Goal: Task Accomplishment & Management: Use online tool/utility

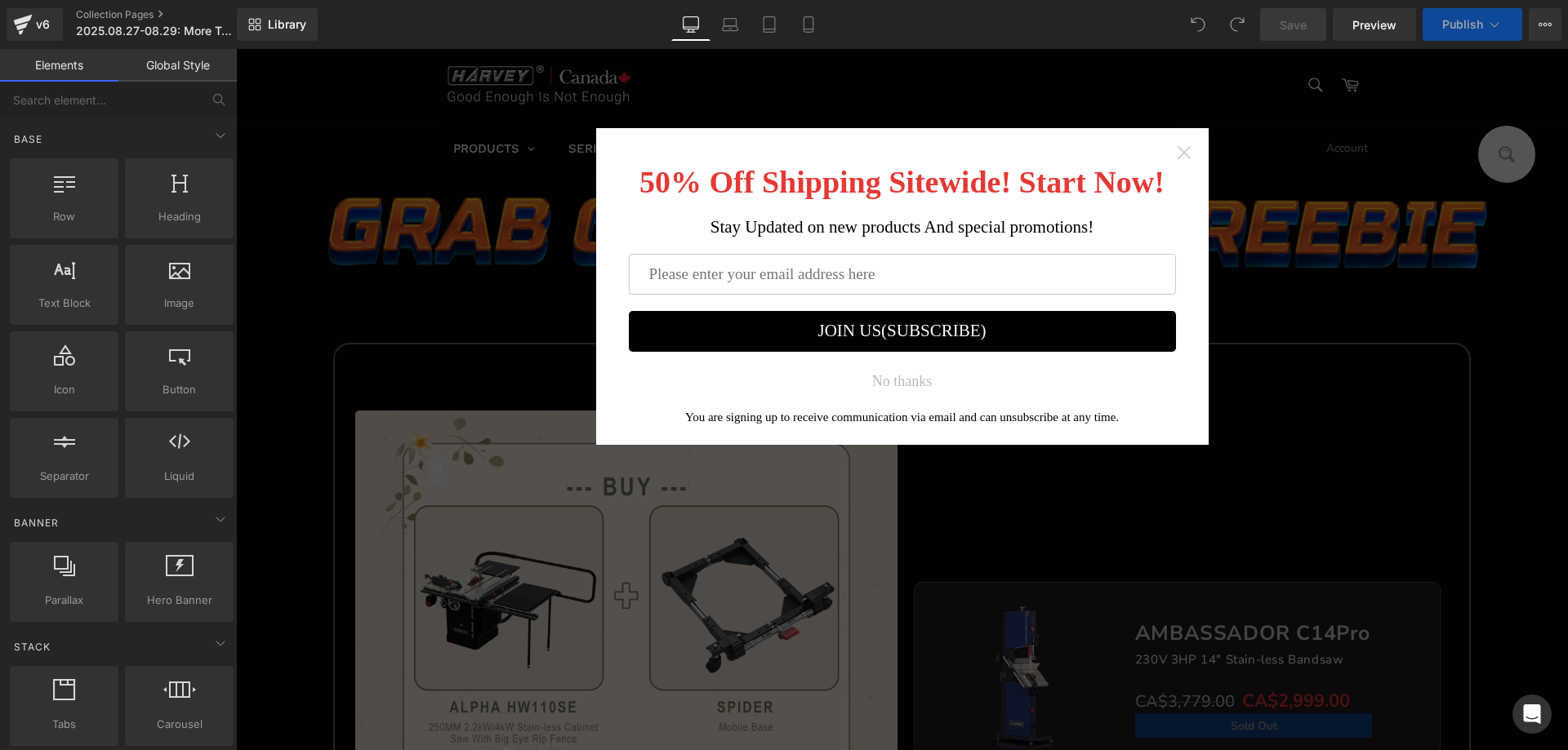
click at [1179, 149] on icon "Close widget" at bounding box center [1184, 152] width 16 height 16
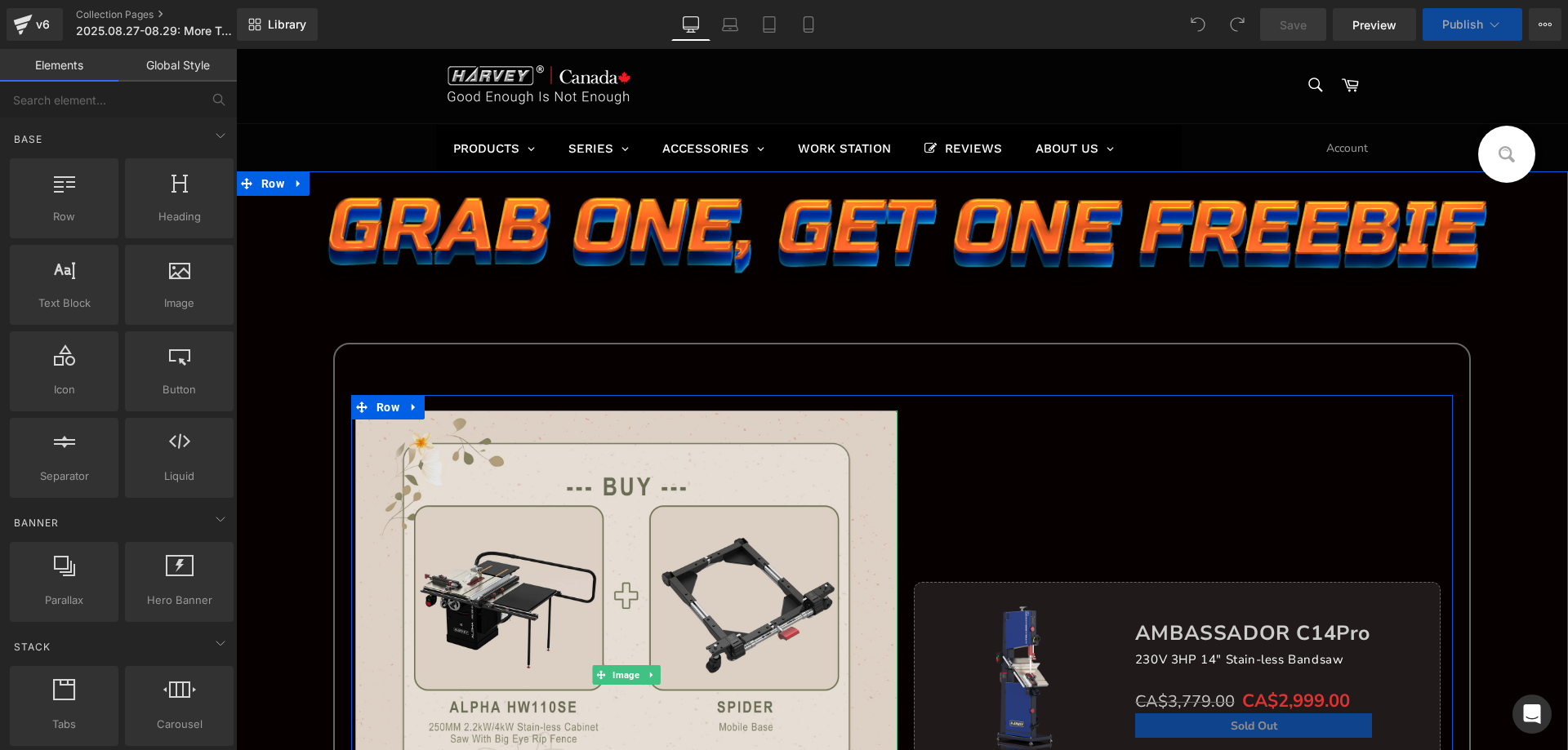
click at [562, 647] on img at bounding box center [626, 675] width 542 height 529
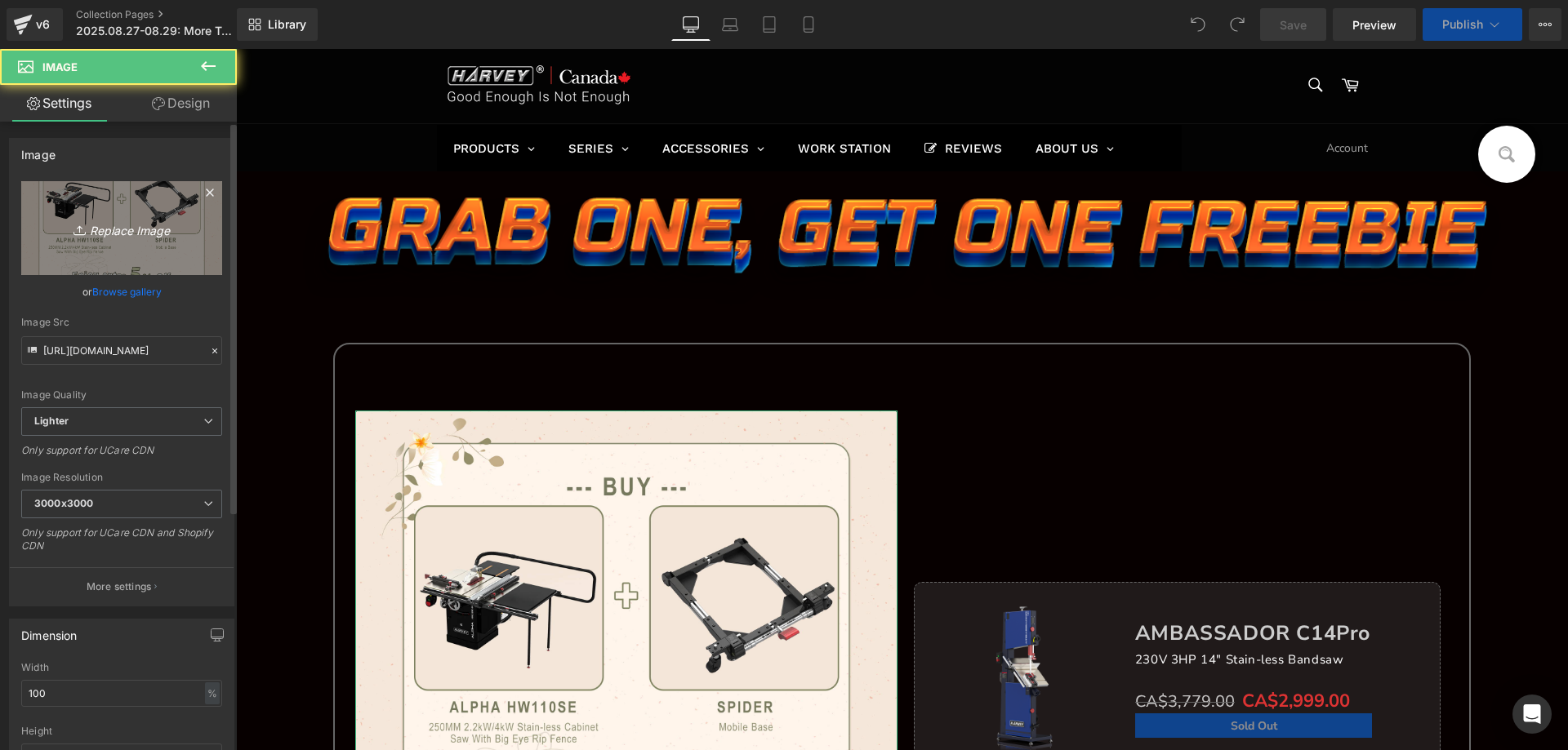
click at [114, 233] on icon "Replace Image" at bounding box center [122, 229] width 131 height 21
type input "C:\fakepath\edm_03.jpg"
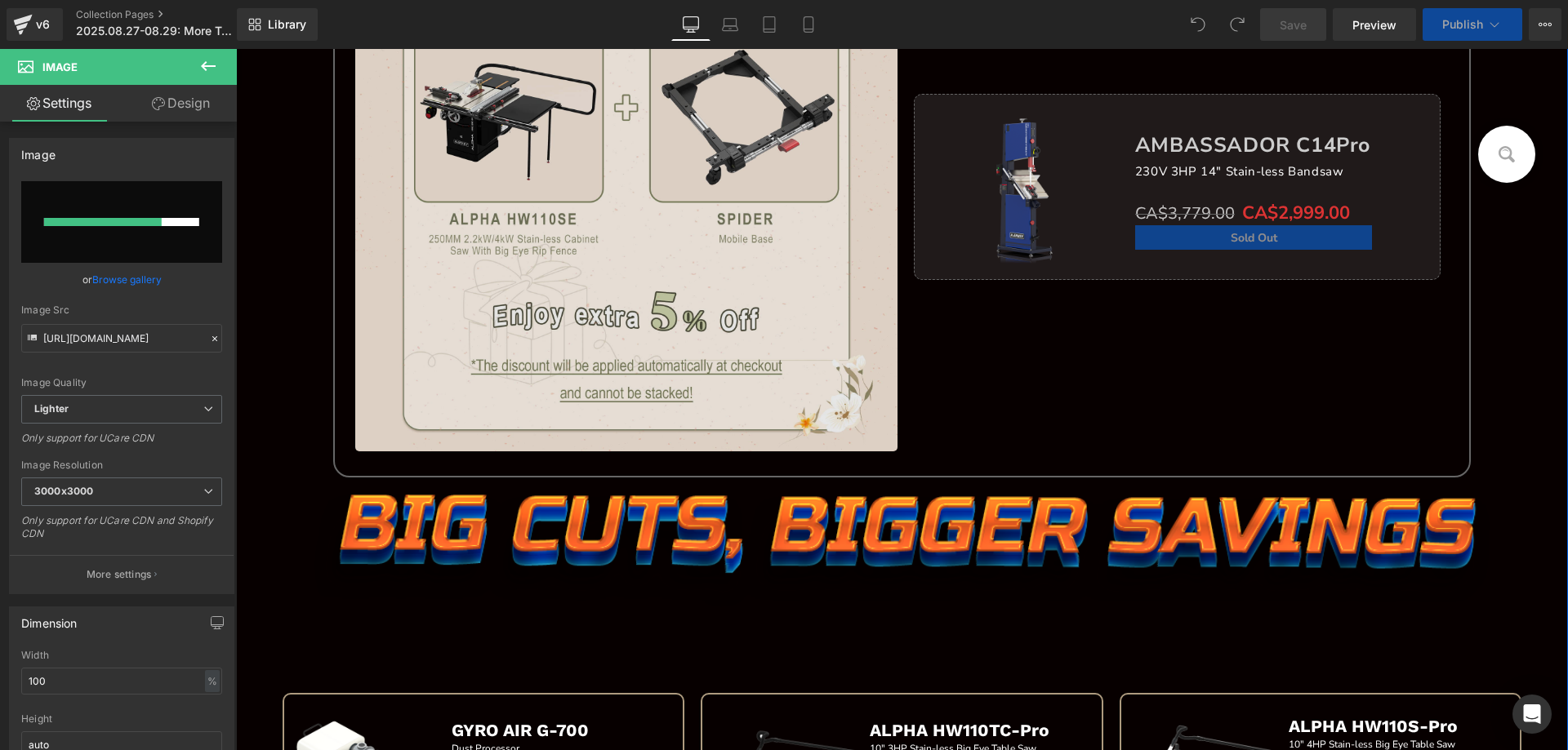
scroll to position [490, 0]
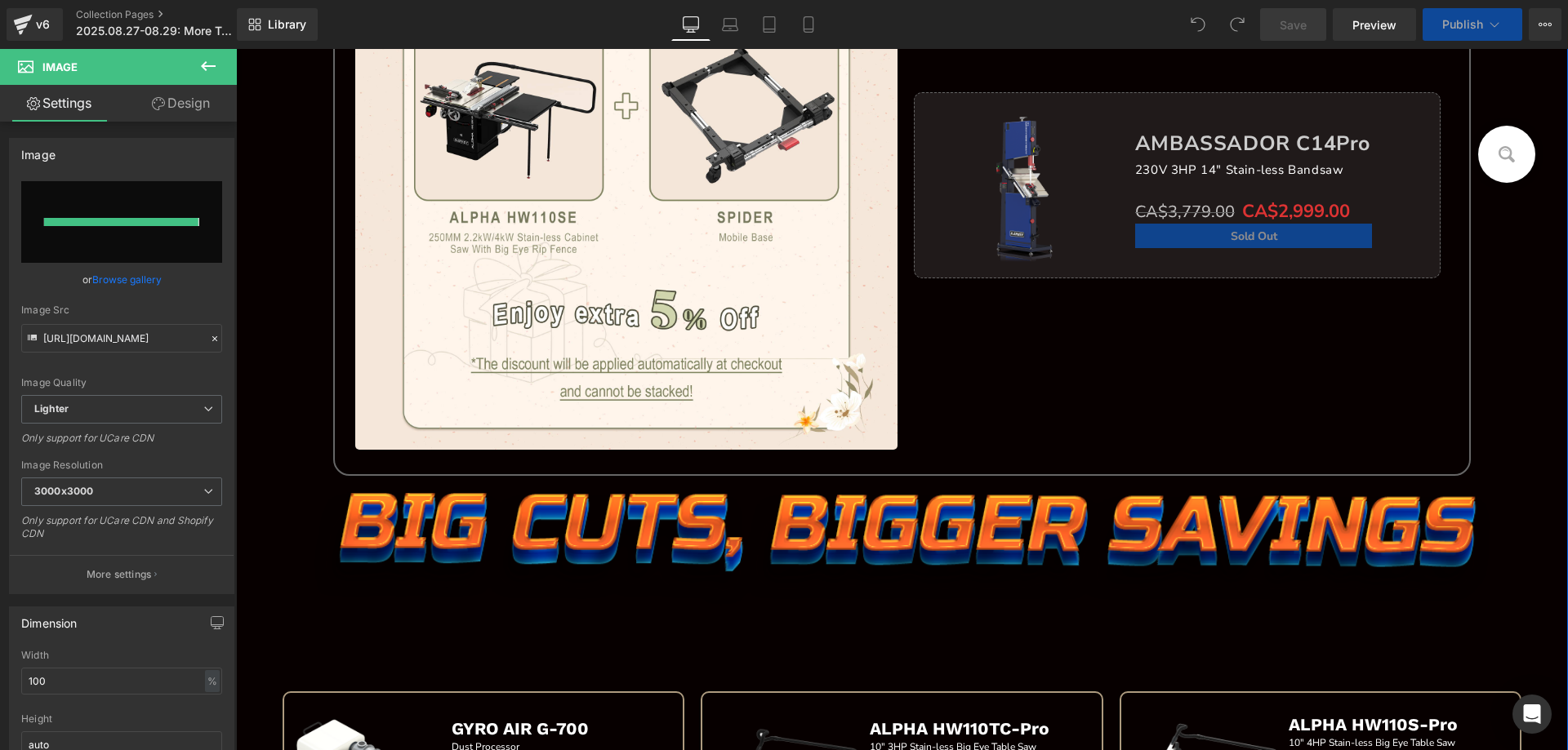
type input "https://ucarecdn.com/c9d122c2-0256-4502-95c7-5d9dfe879bce/-/format/auto/-/previ…"
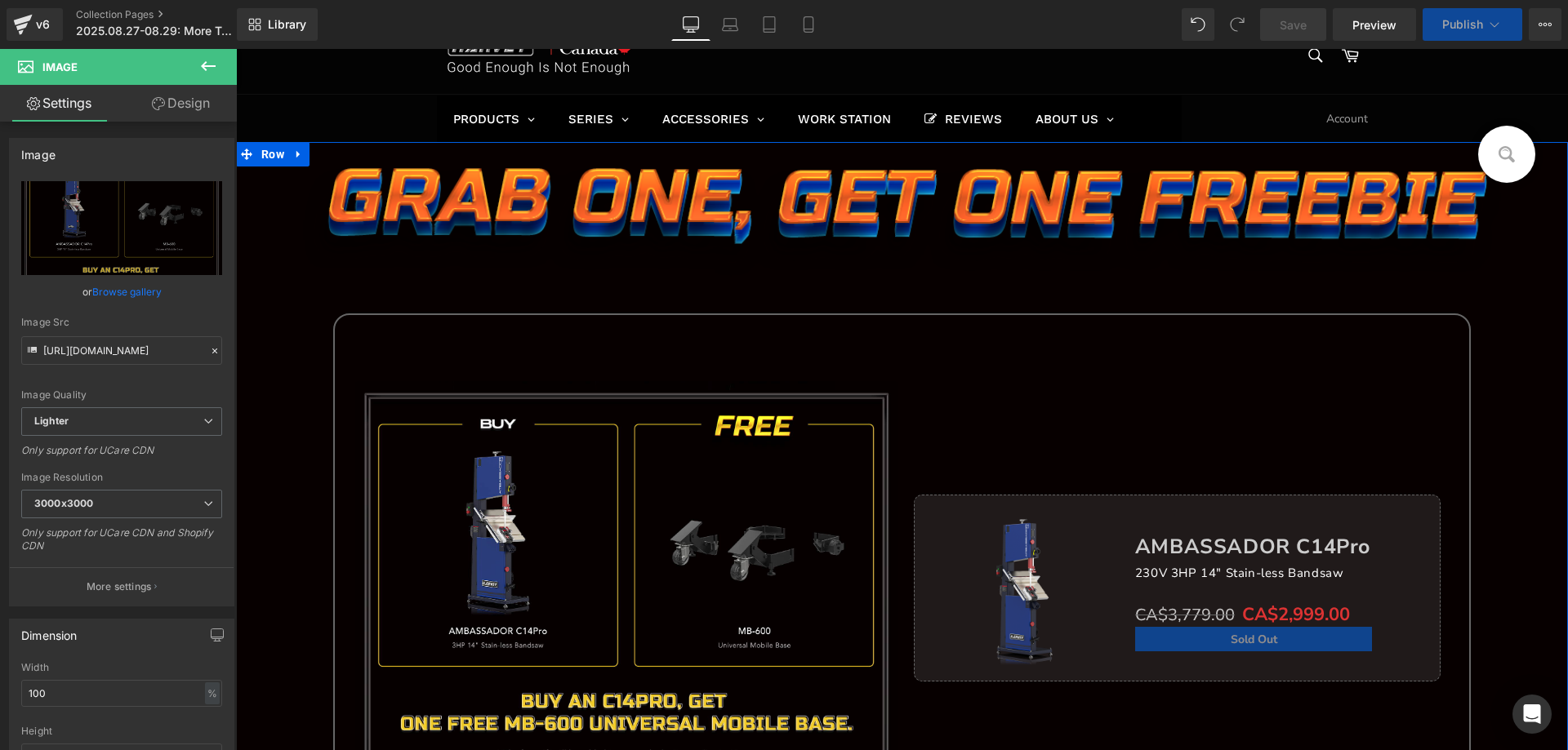
scroll to position [0, 0]
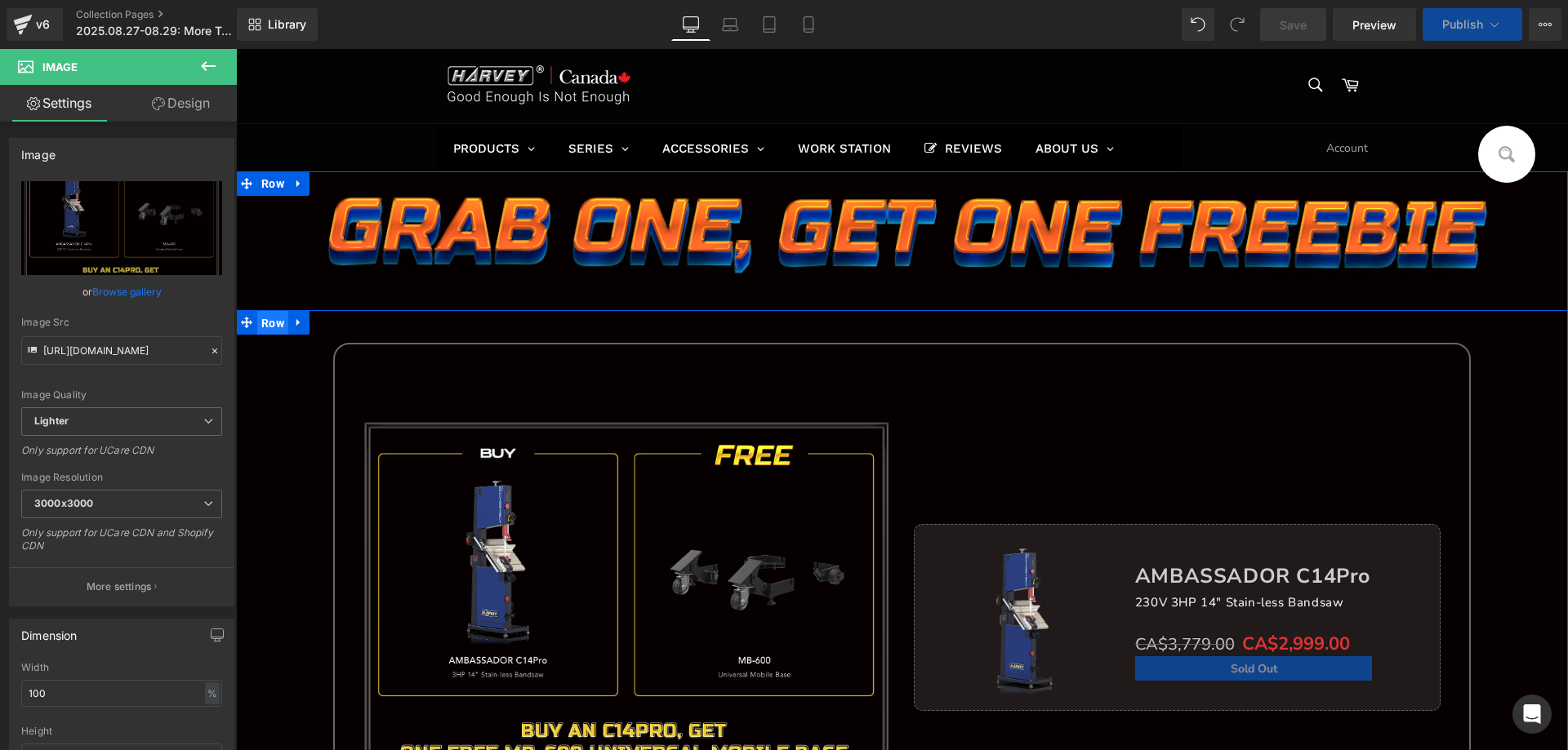
click at [261, 334] on span "Row" at bounding box center [273, 324] width 31 height 25
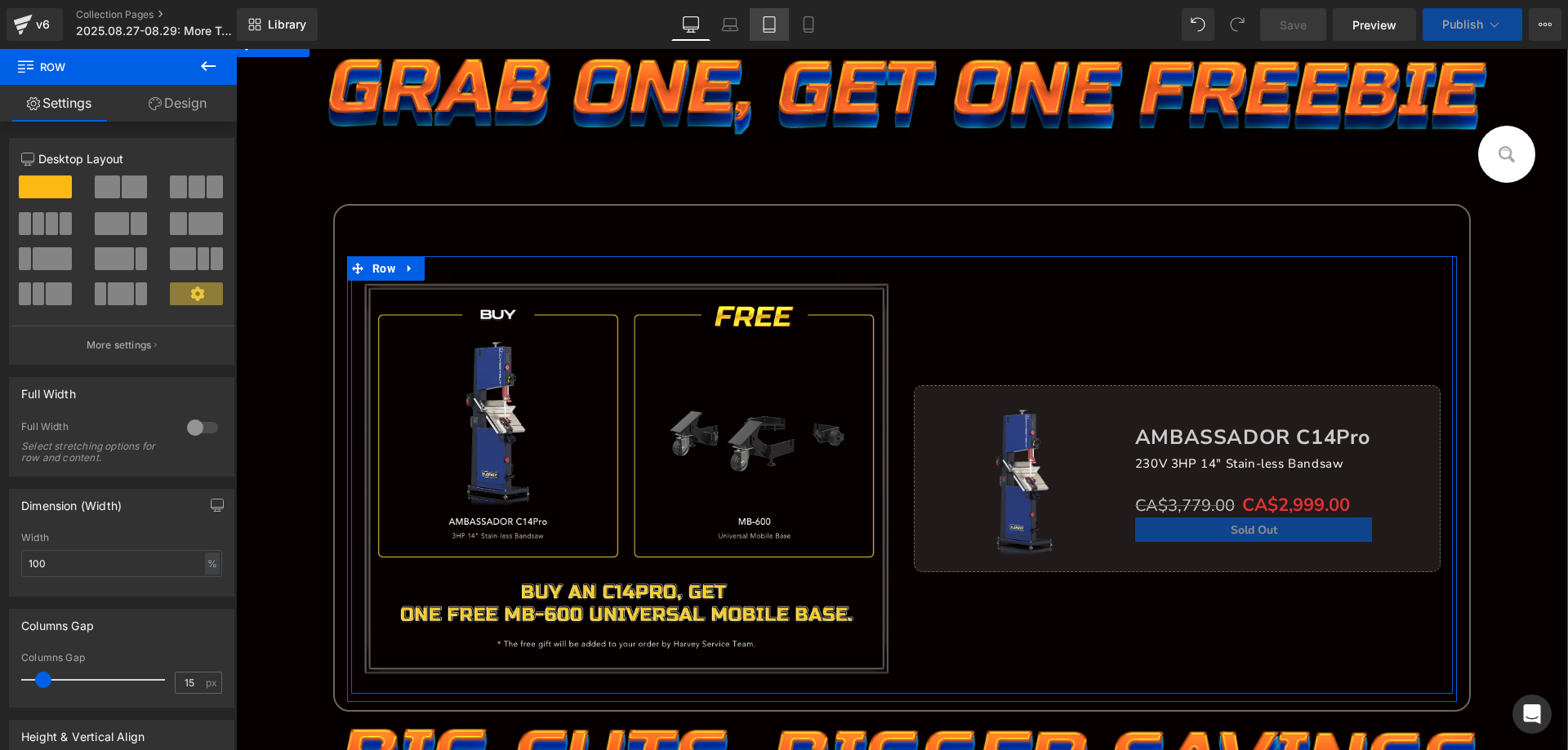
scroll to position [163, 0]
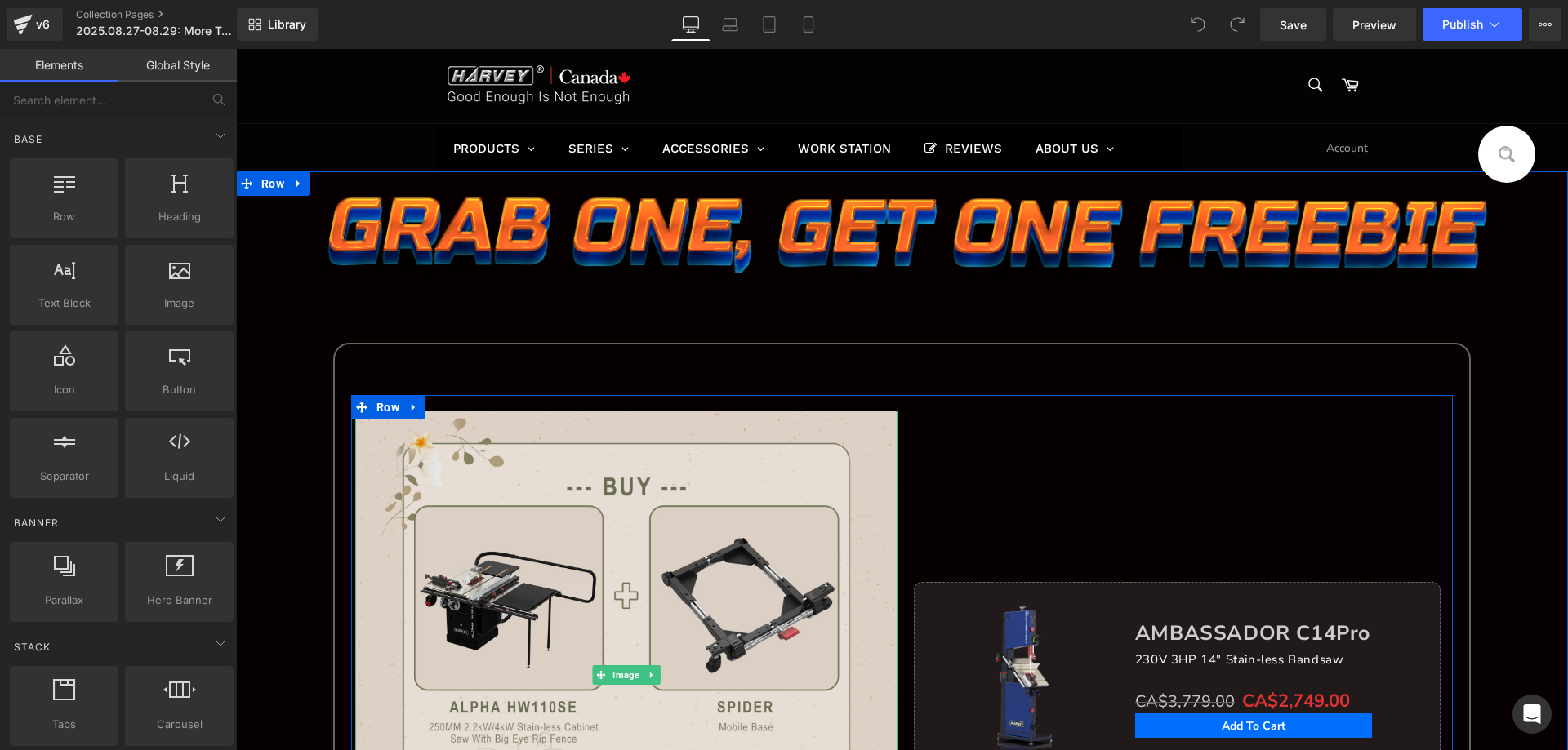
scroll to position [245, 0]
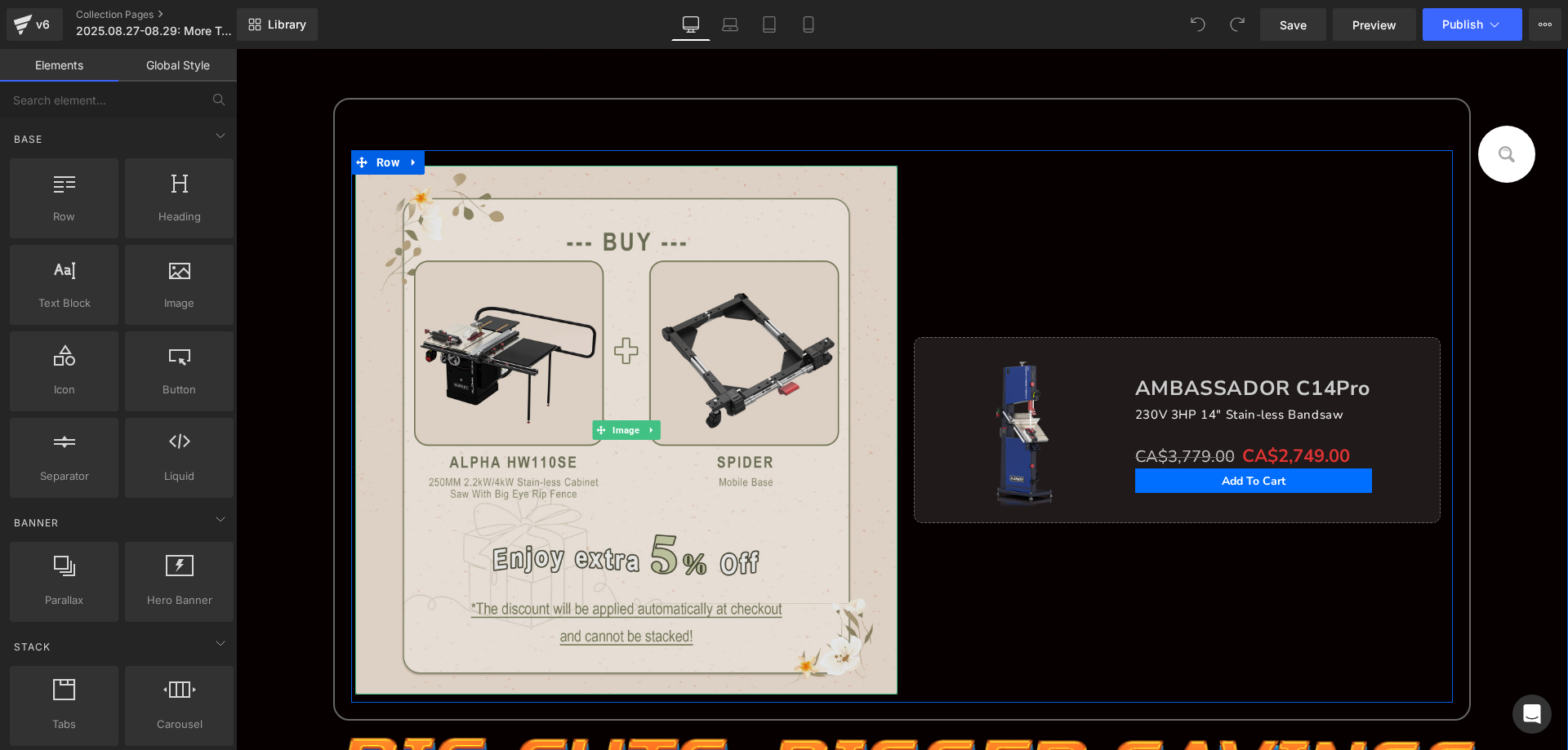
click at [480, 390] on img at bounding box center [626, 430] width 542 height 529
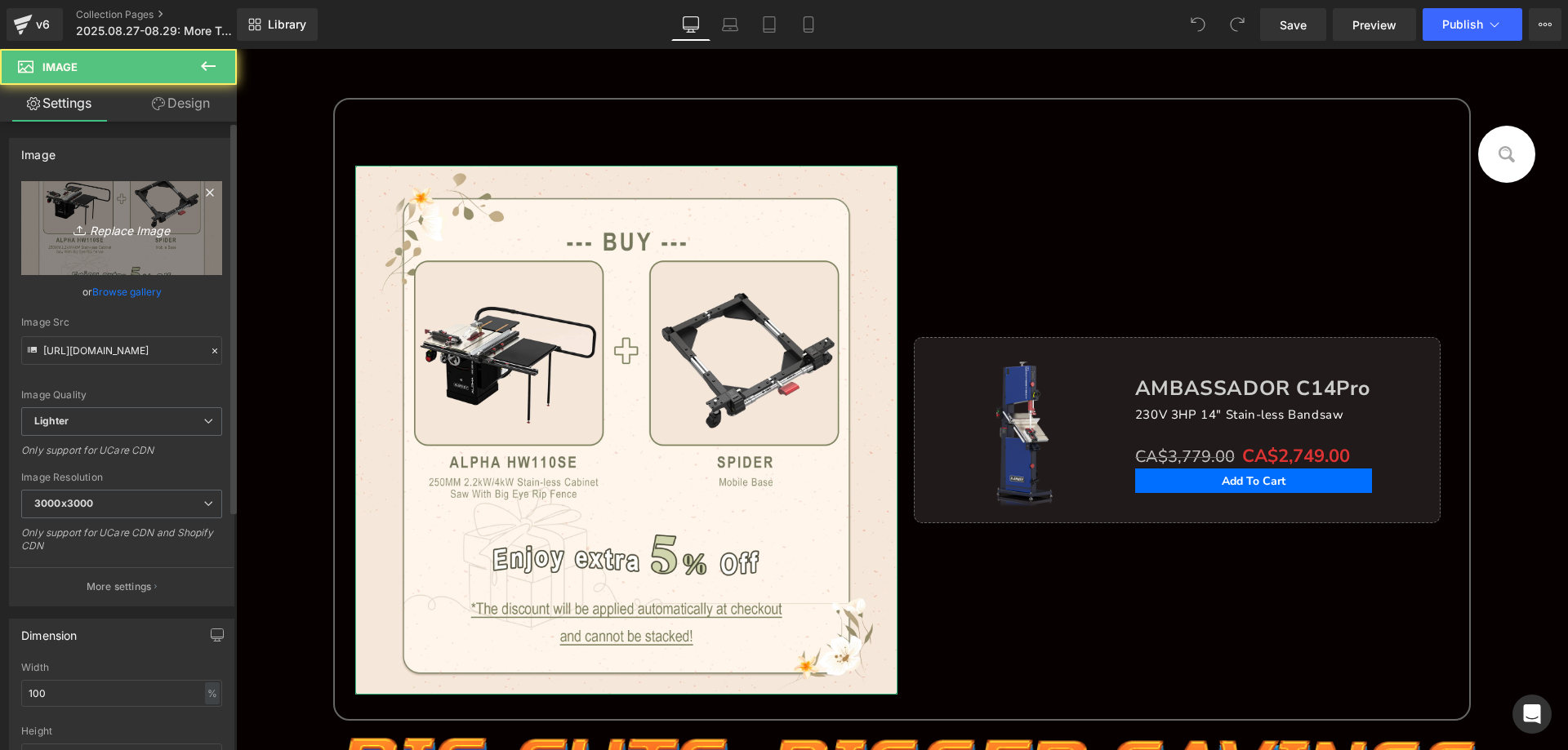
click at [120, 223] on icon "Replace Image" at bounding box center [122, 229] width 131 height 21
type input "C:\fakepath\edm_03.jpg"
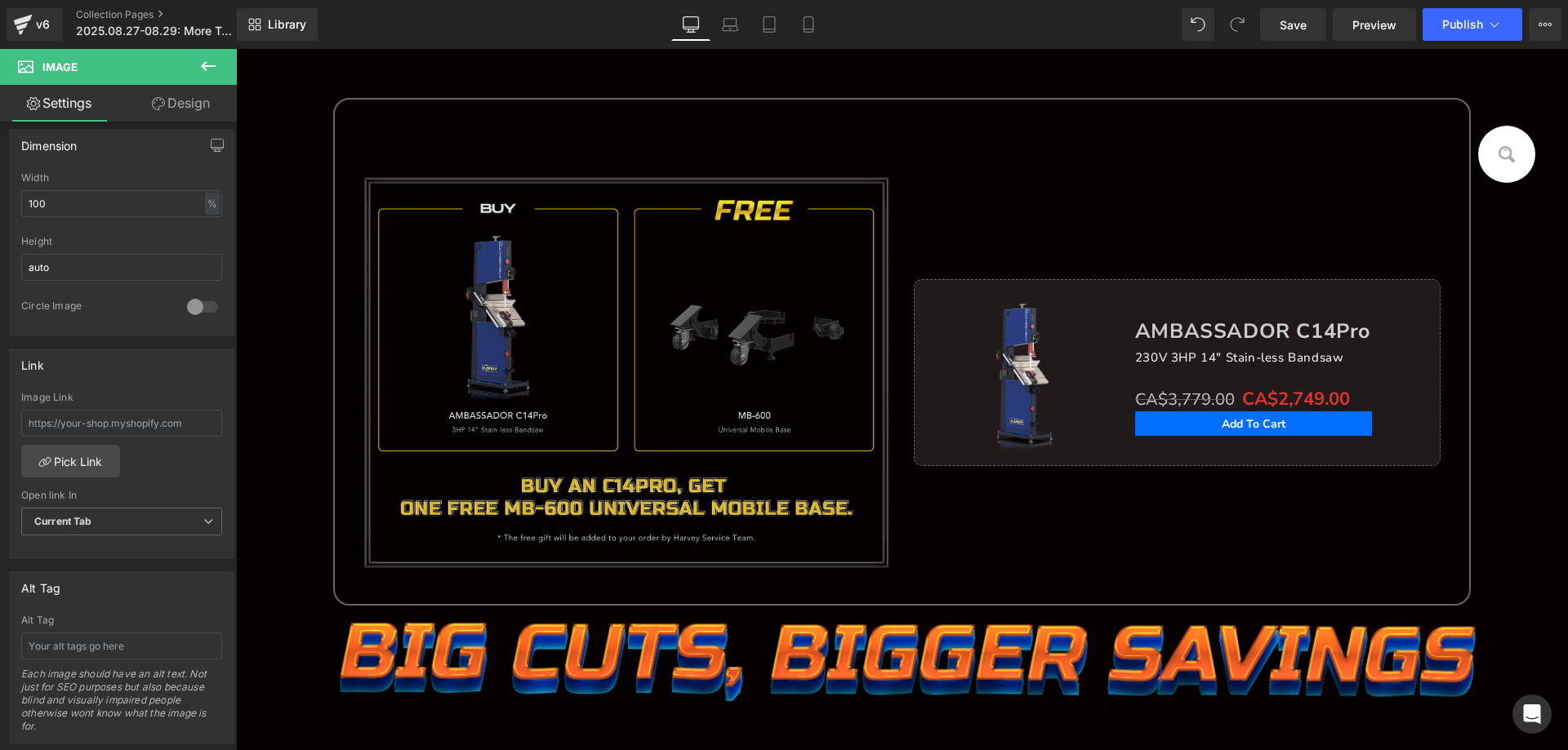
scroll to position [490, 0]
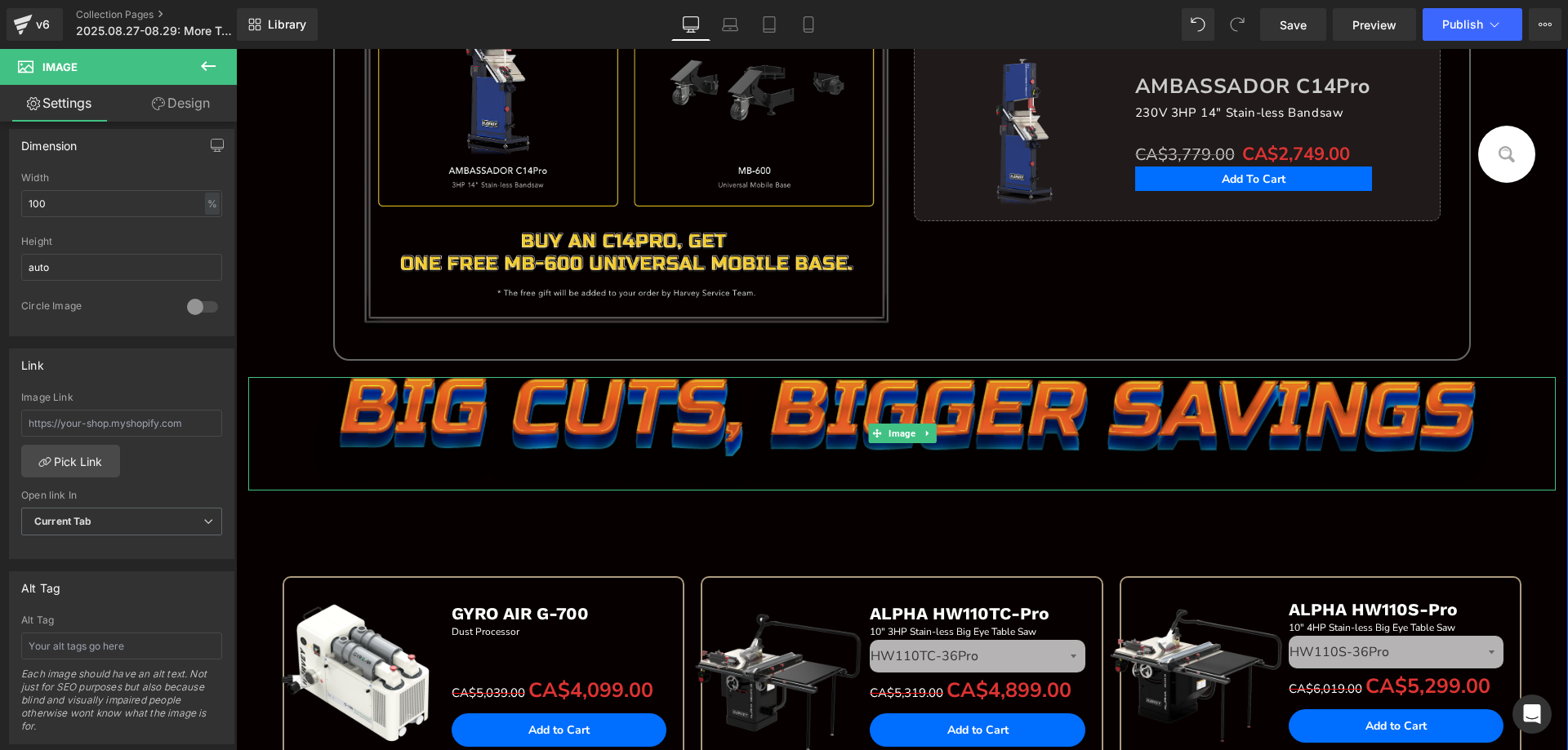
click at [626, 413] on img at bounding box center [901, 434] width 1177 height 114
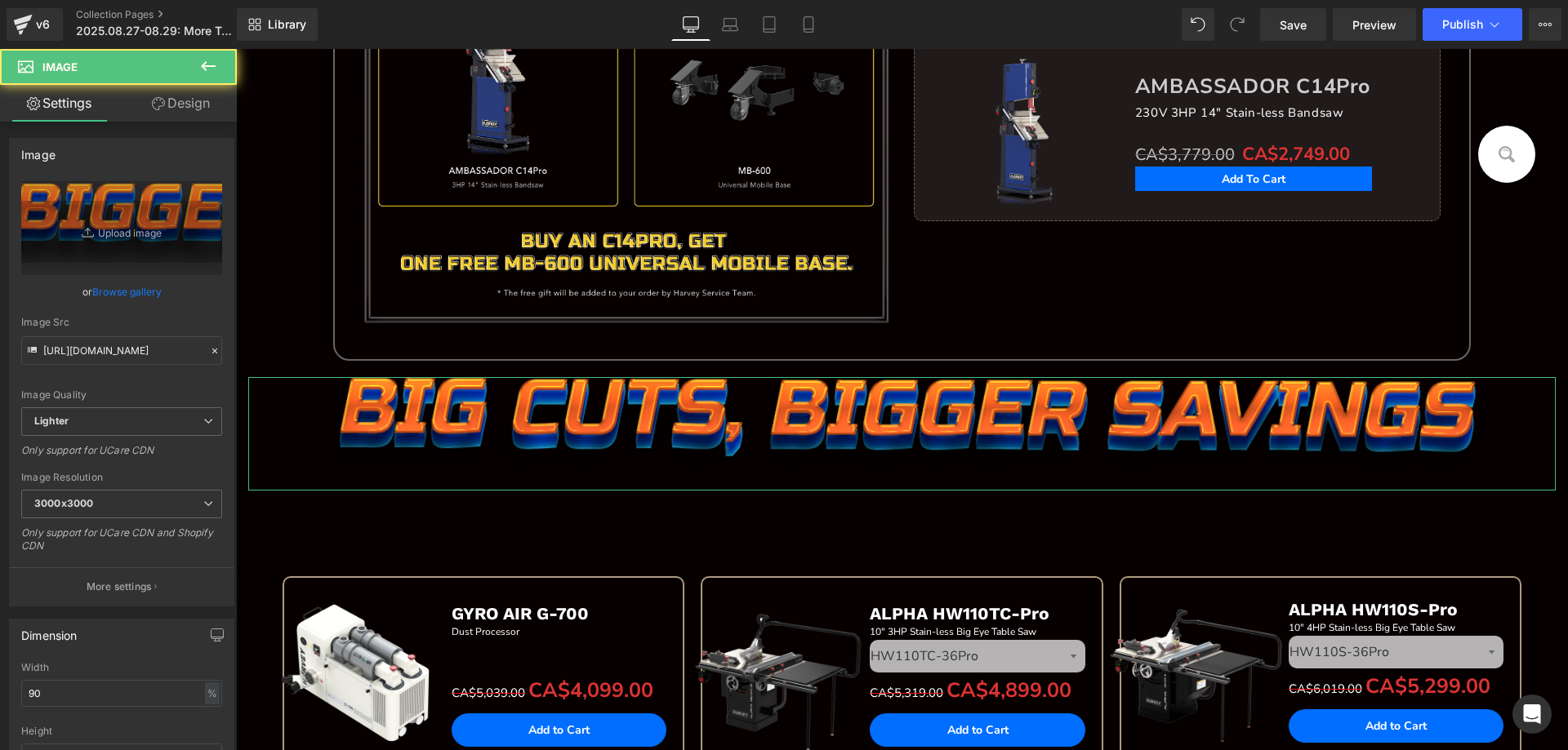
click at [193, 102] on link "Design" at bounding box center [180, 103] width 119 height 37
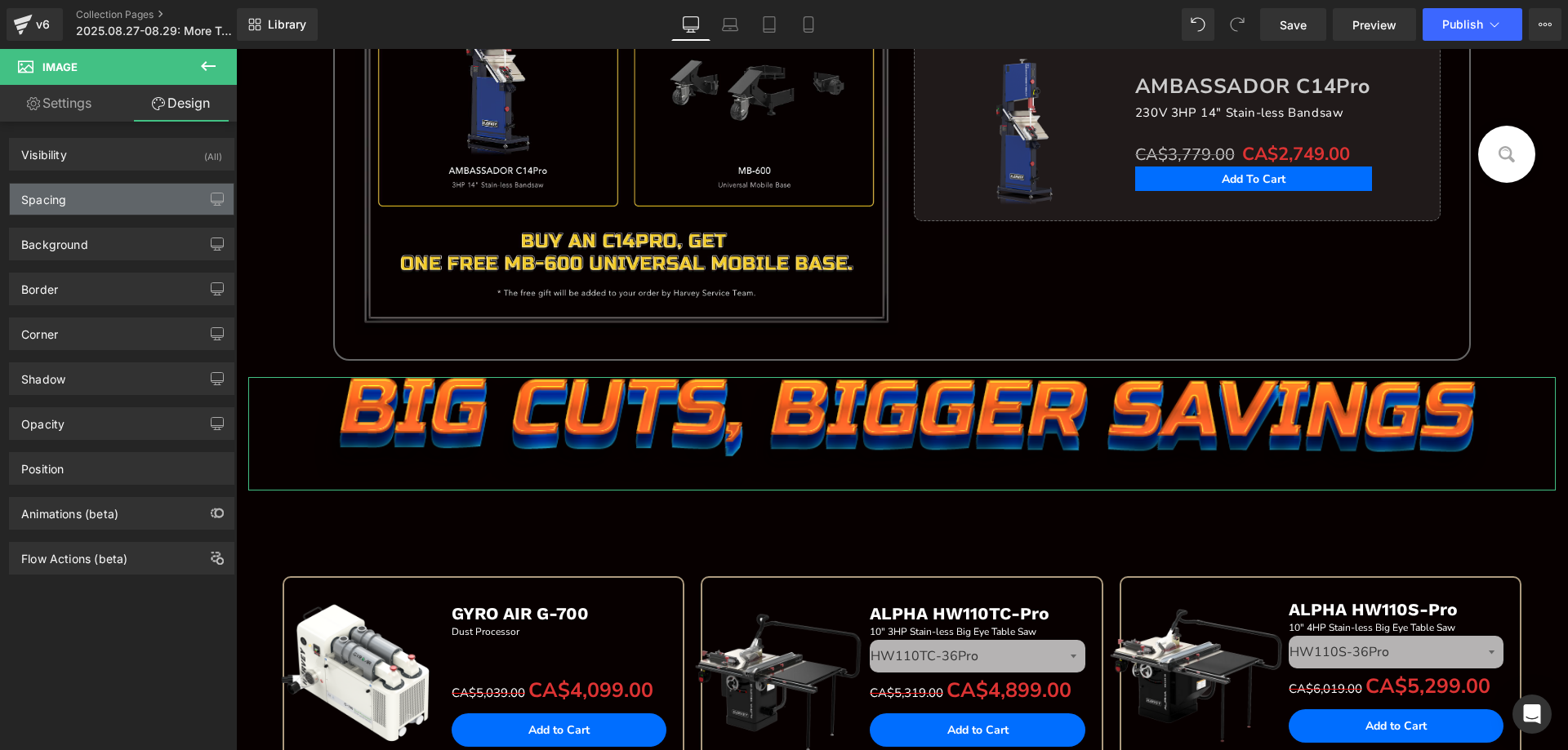
click at [103, 213] on div "Spacing" at bounding box center [122, 199] width 224 height 31
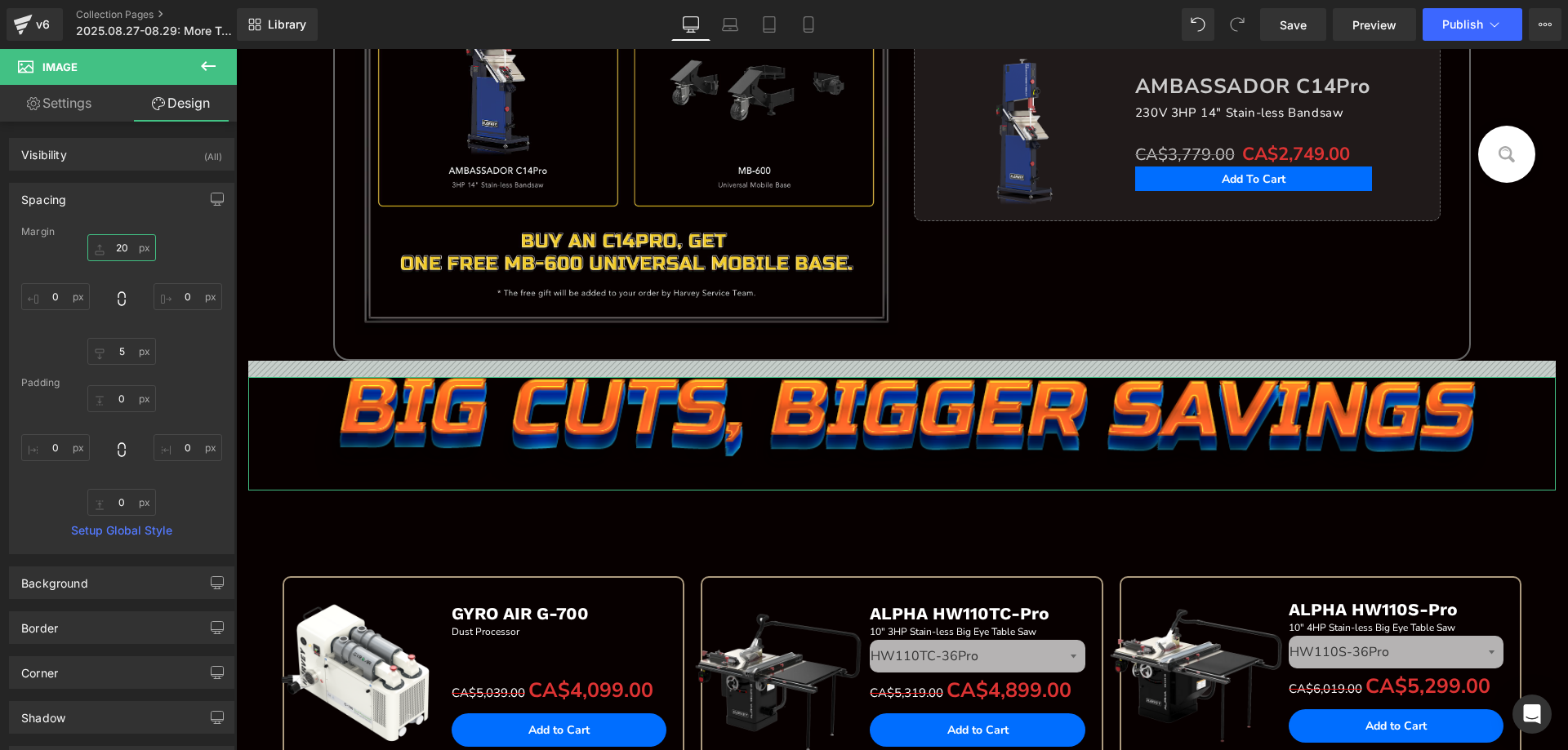
click at [127, 253] on input "20" at bounding box center [122, 248] width 68 height 27
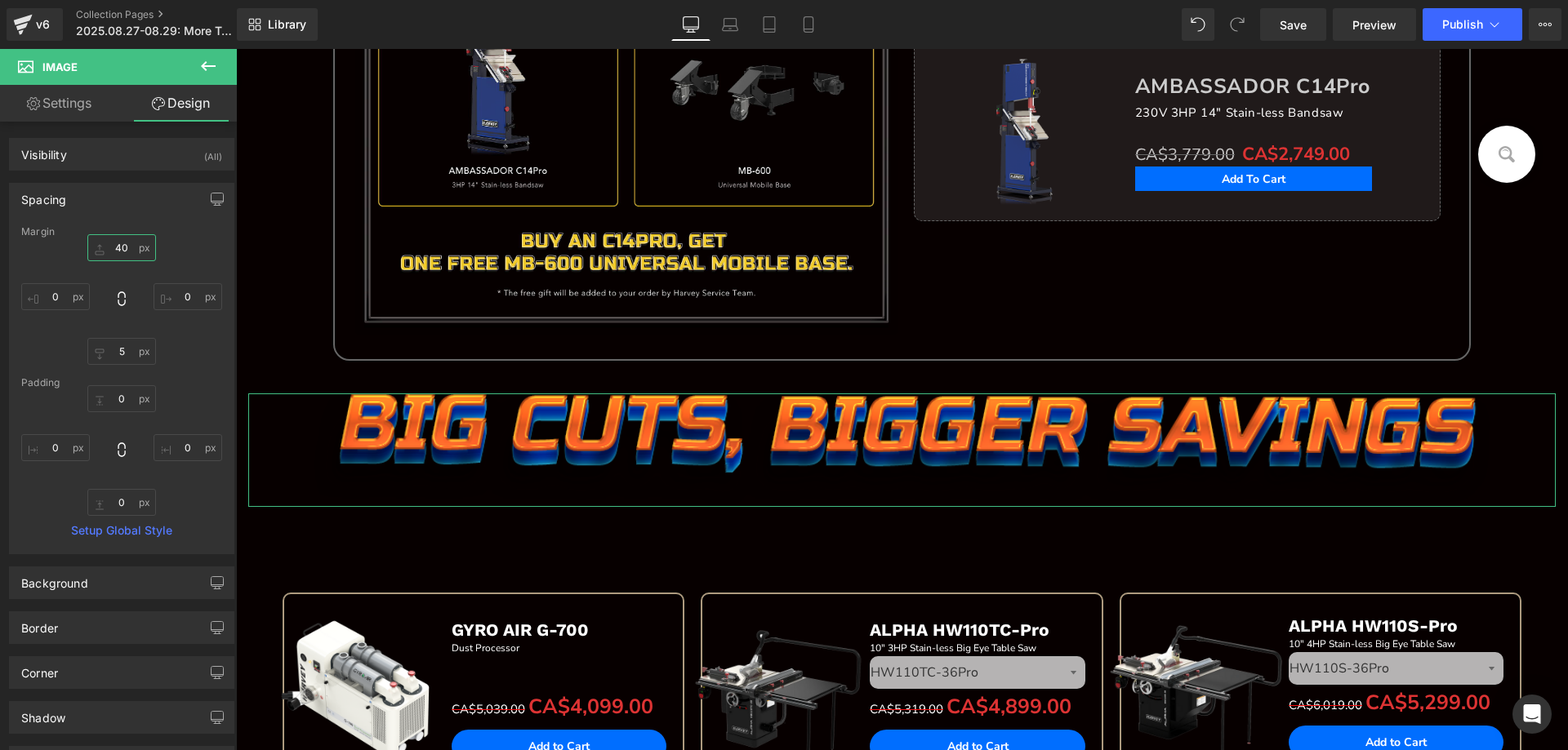
drag, startPoint x: 135, startPoint y: 249, endPoint x: 96, endPoint y: 249, distance: 39.0
click at [96, 249] on input "40" at bounding box center [122, 248] width 68 height 27
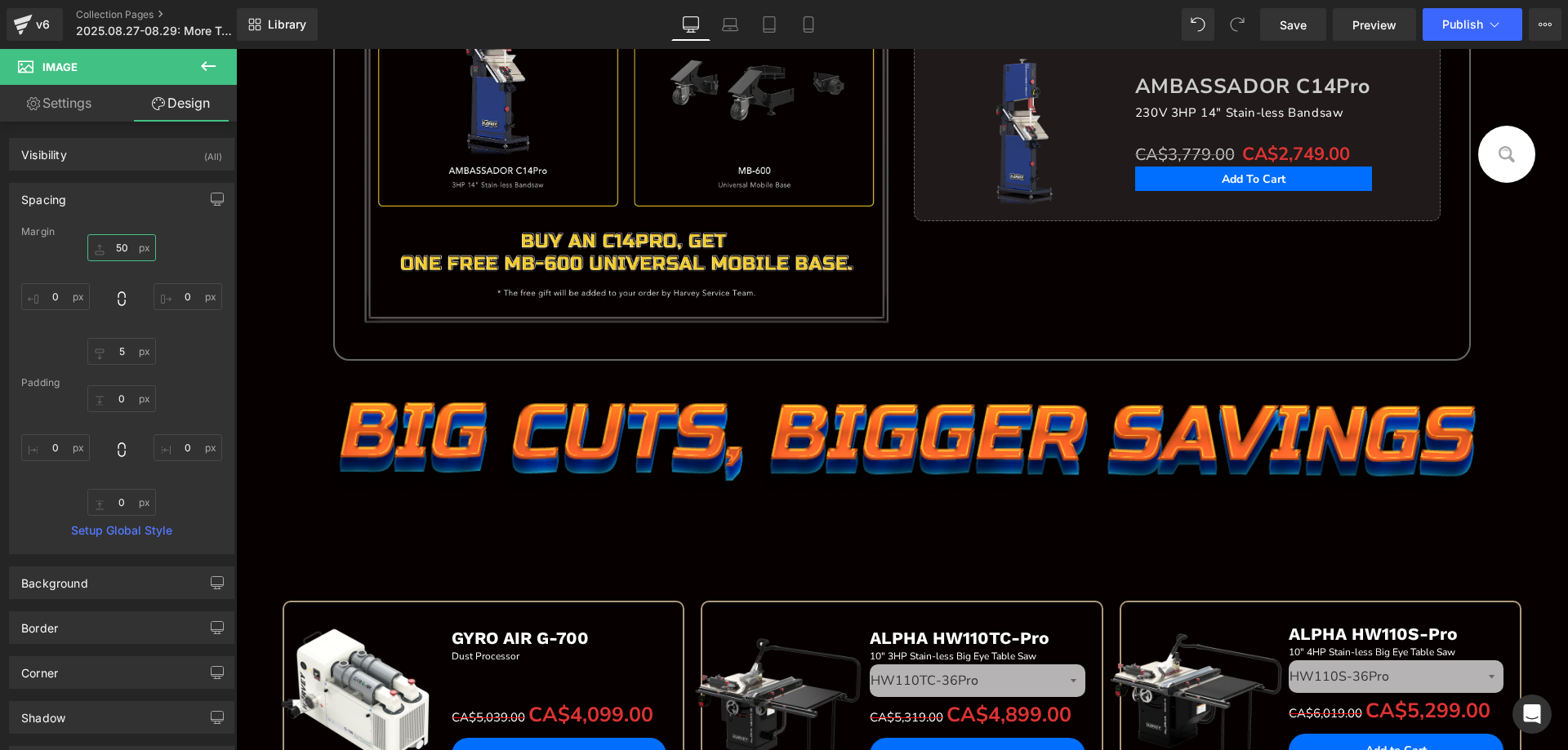
type input "50"
click at [211, 68] on icon at bounding box center [208, 66] width 20 height 20
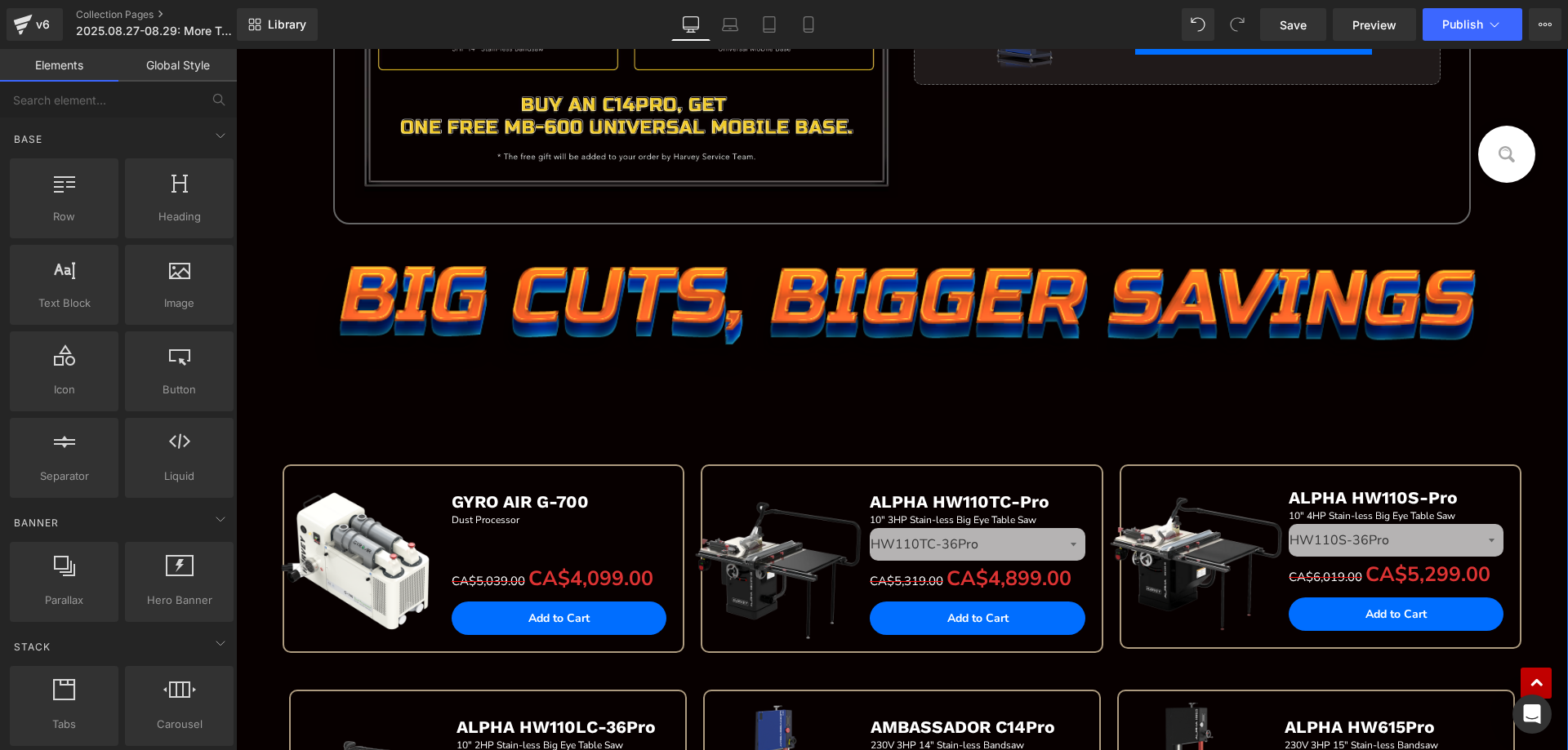
scroll to position [327, 0]
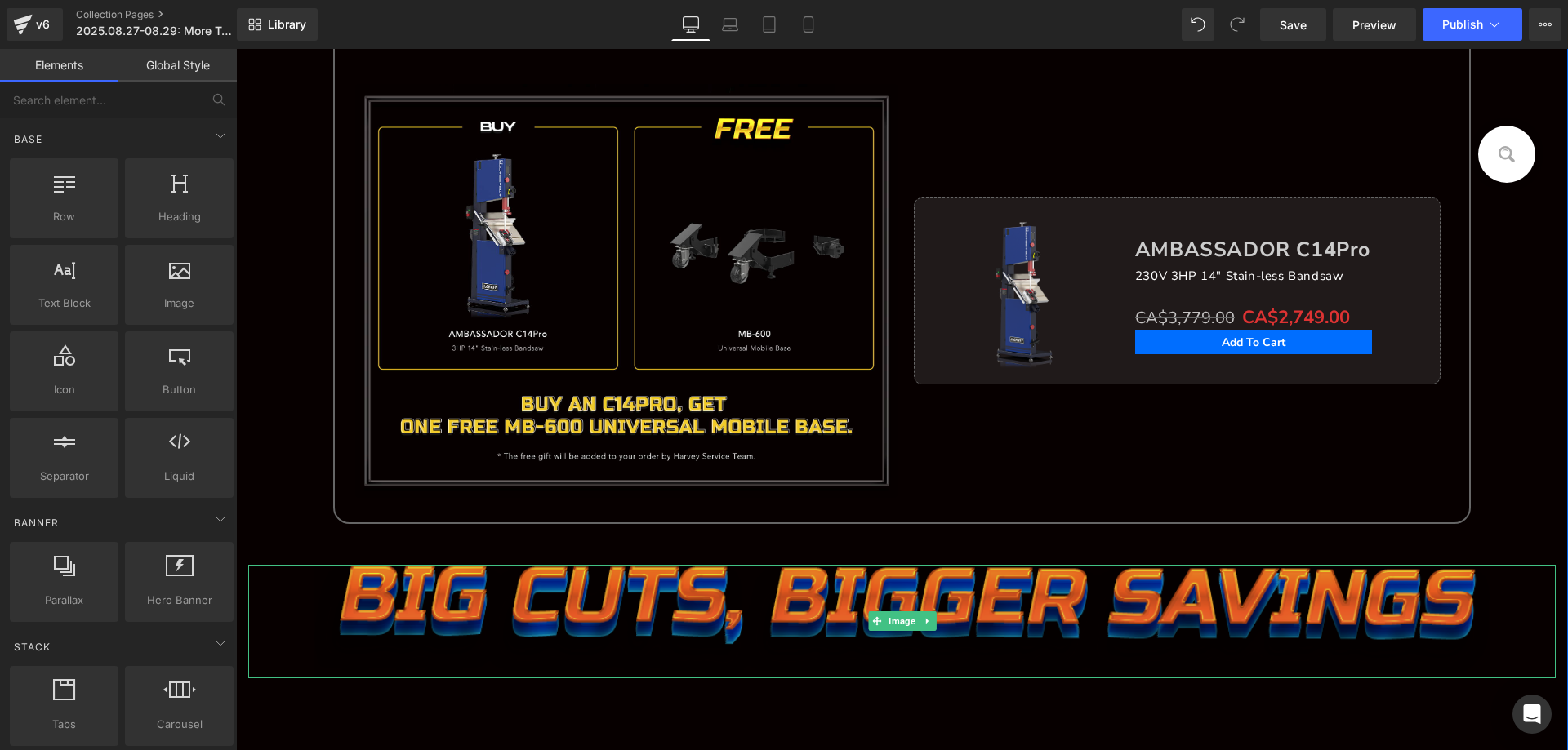
click at [452, 579] on img at bounding box center [901, 622] width 1177 height 114
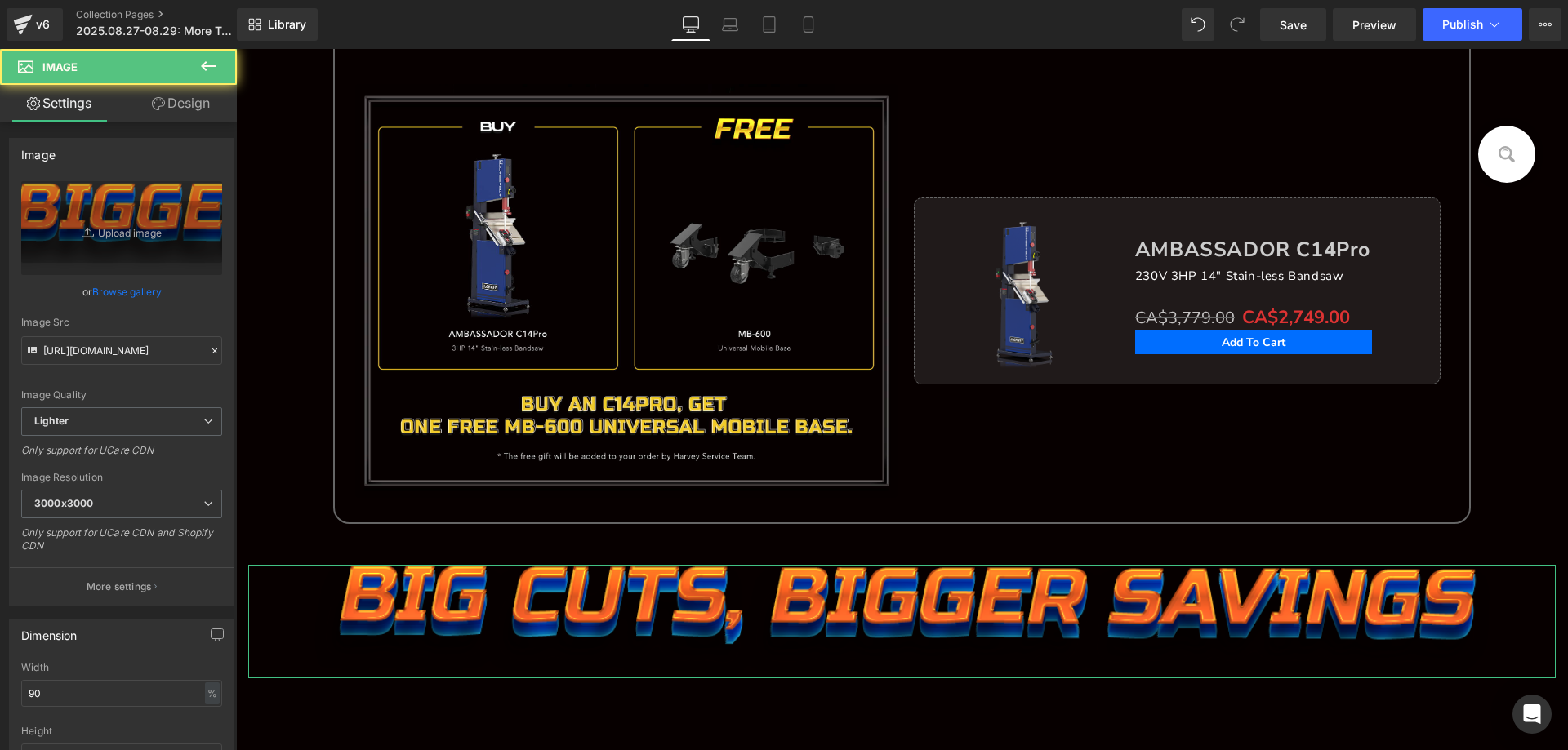
click at [188, 109] on link "Design" at bounding box center [180, 103] width 119 height 37
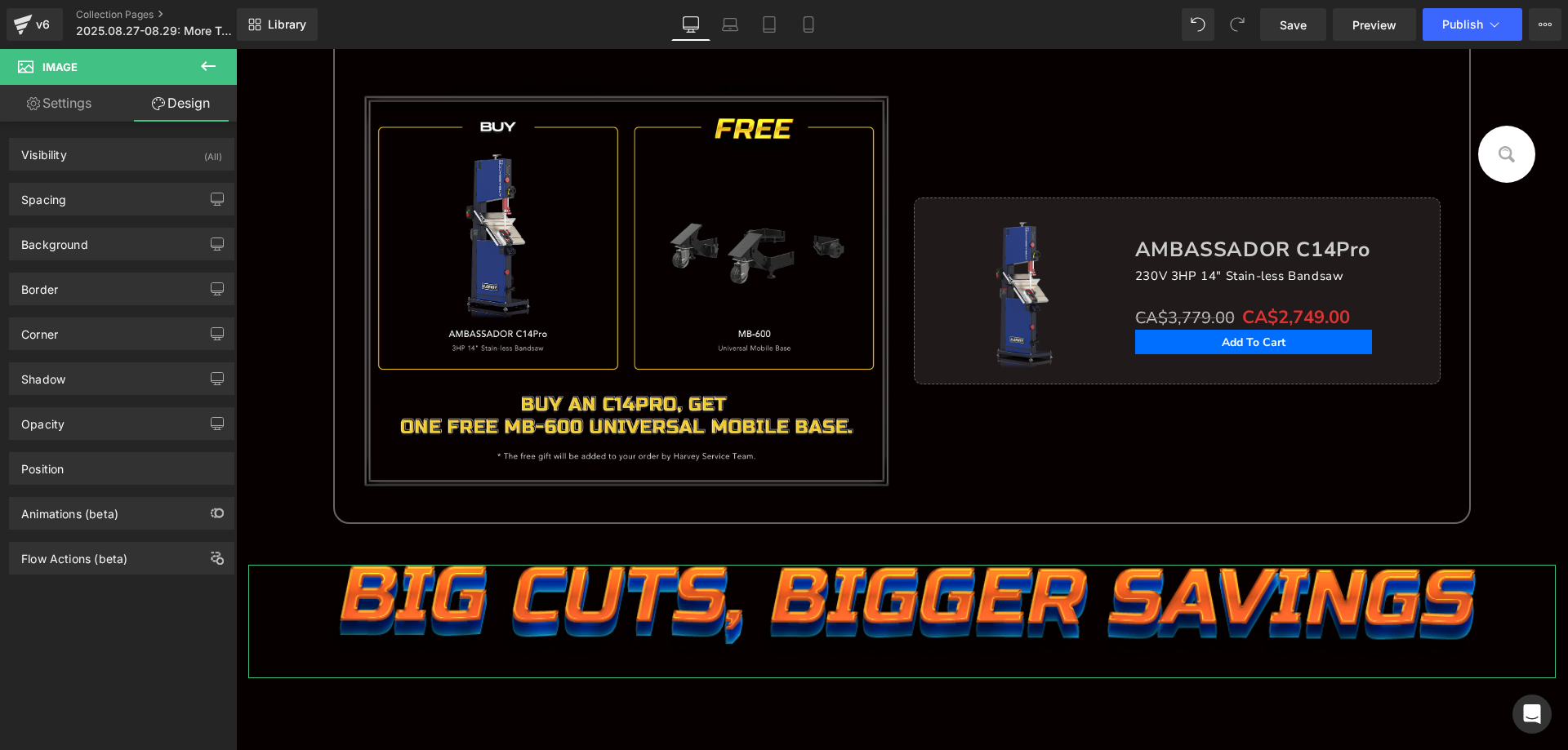
drag, startPoint x: 97, startPoint y: 201, endPoint x: 114, endPoint y: 234, distance: 37.1
click at [96, 201] on div "Spacing" at bounding box center [122, 199] width 224 height 31
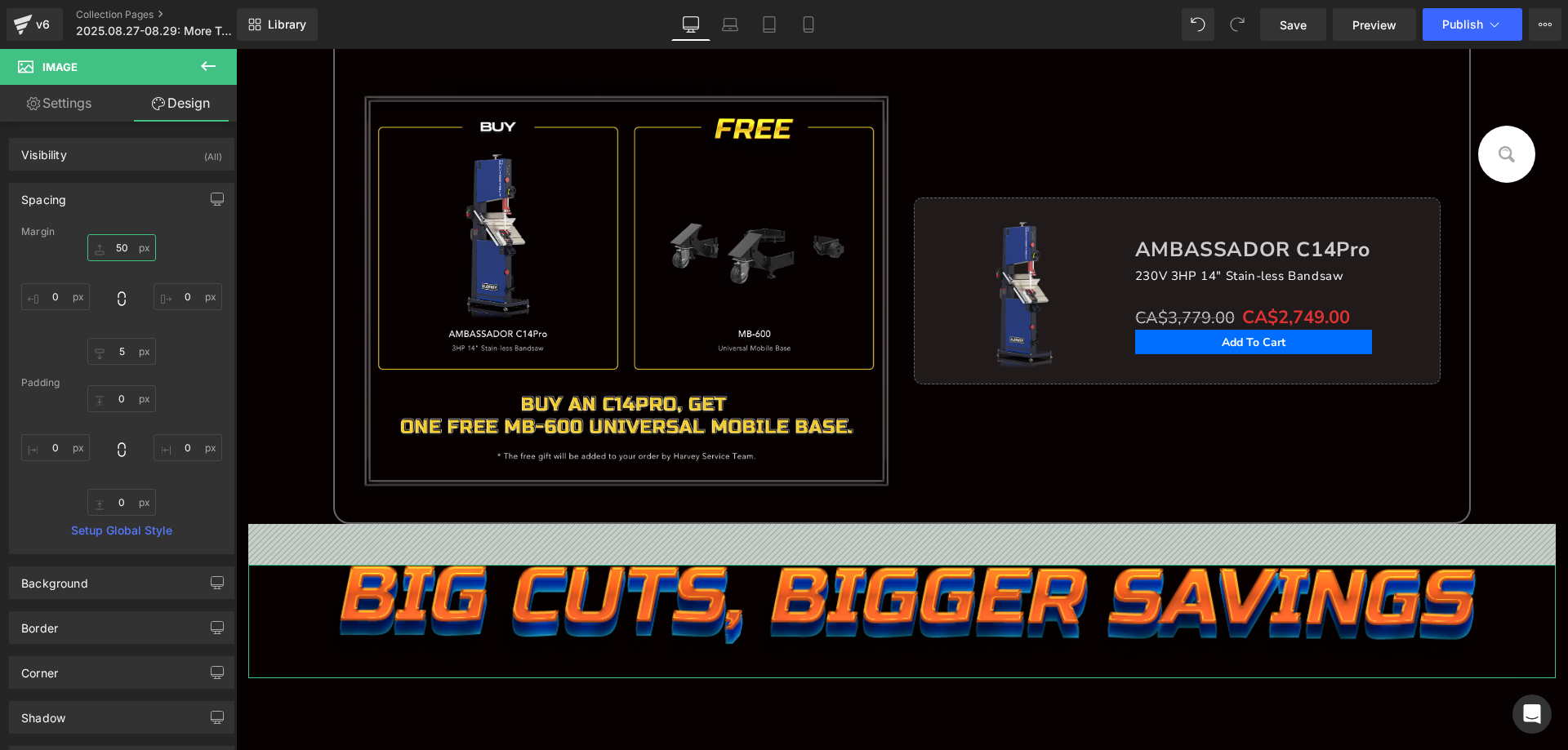
click at [122, 247] on input "50" at bounding box center [122, 248] width 68 height 27
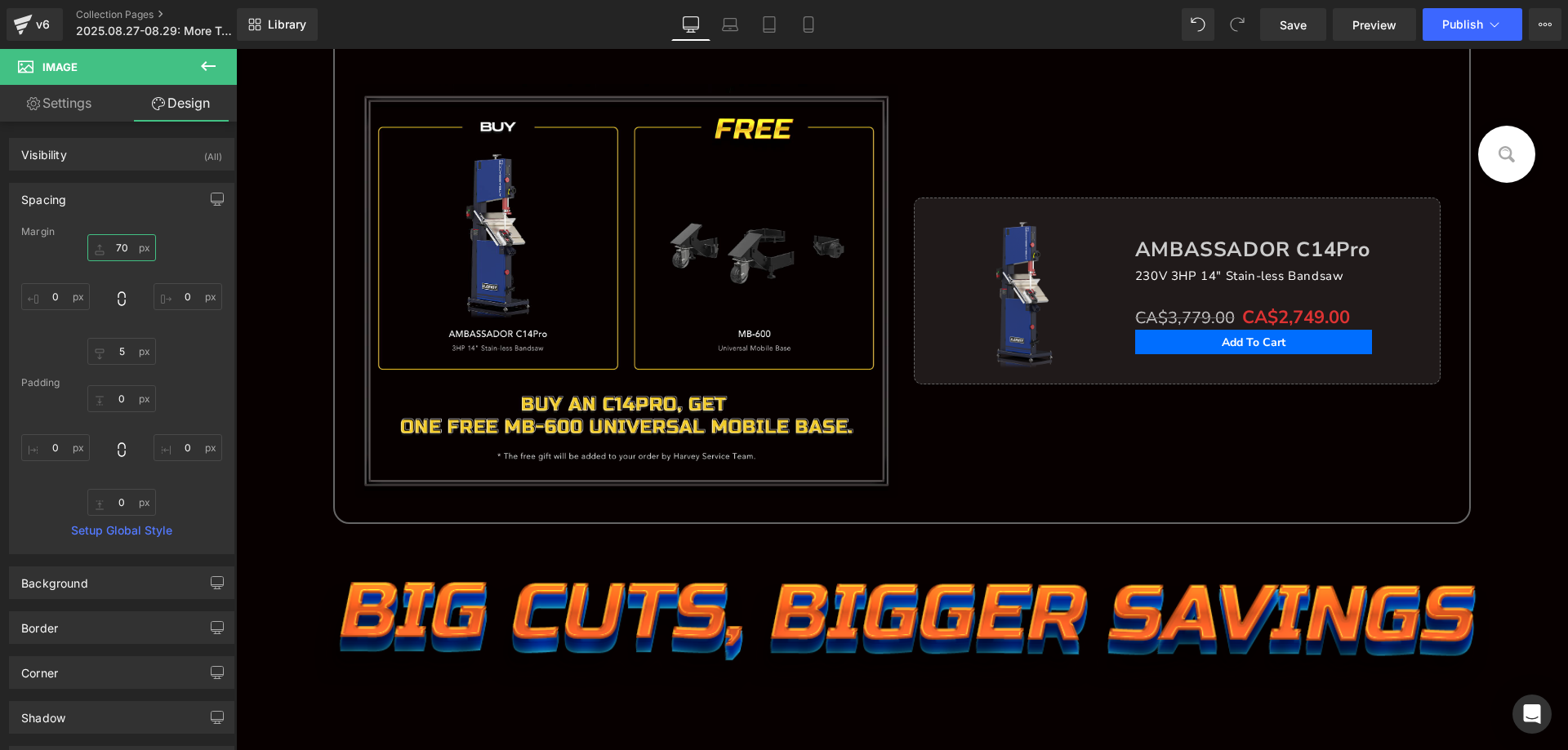
type input "70"
click at [221, 55] on button at bounding box center [208, 67] width 57 height 36
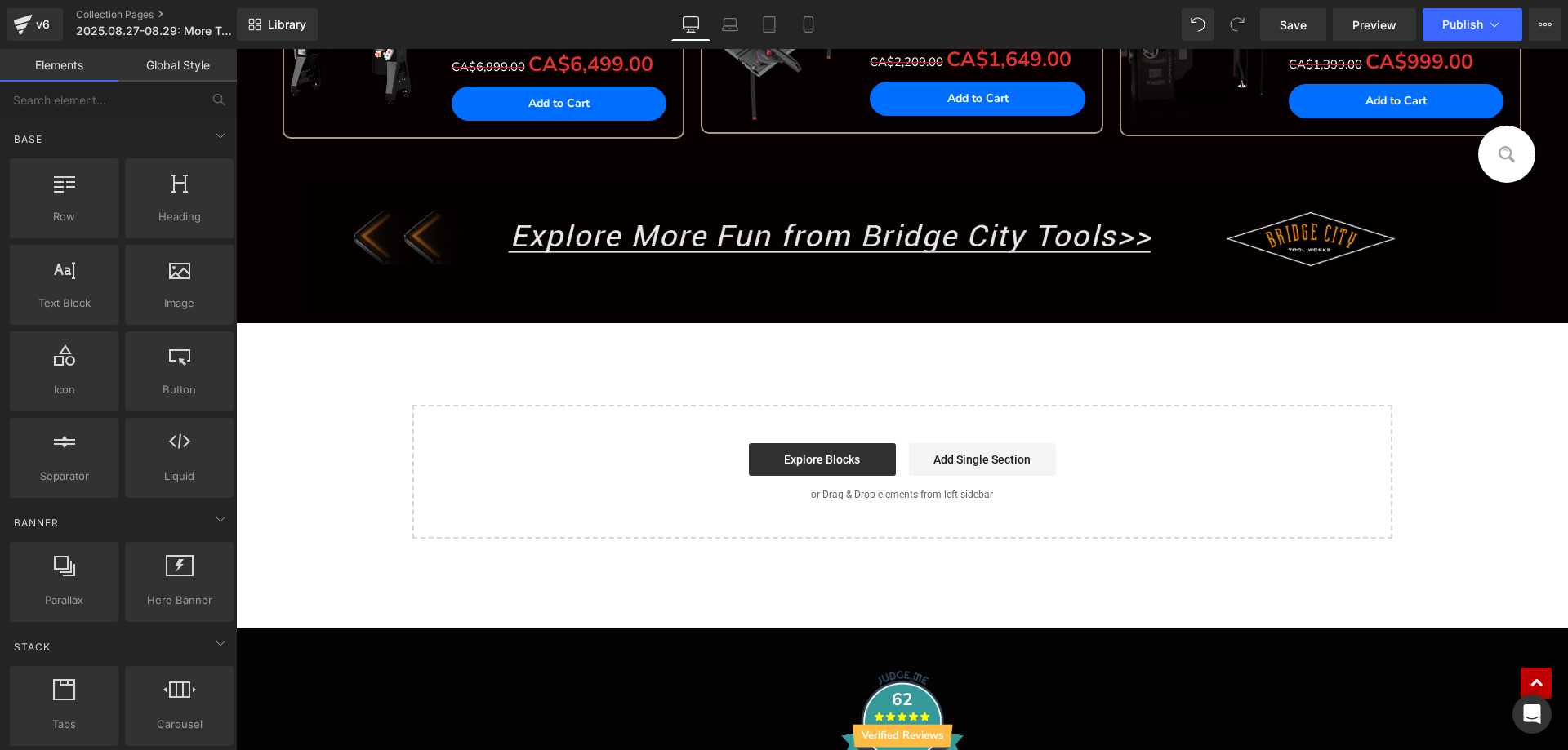
scroll to position [1878, 0]
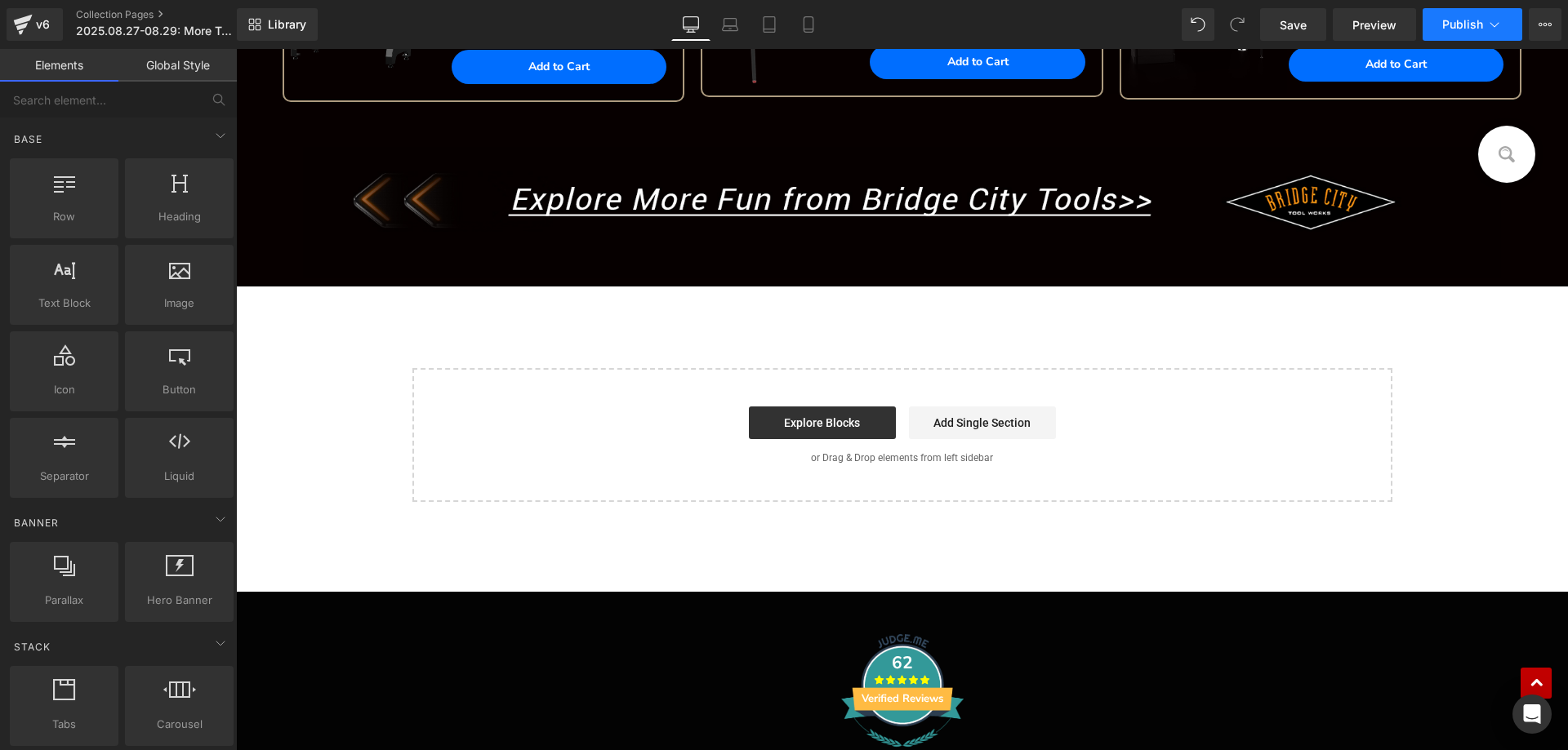
click at [1453, 20] on span "Publish" at bounding box center [1463, 25] width 41 height 13
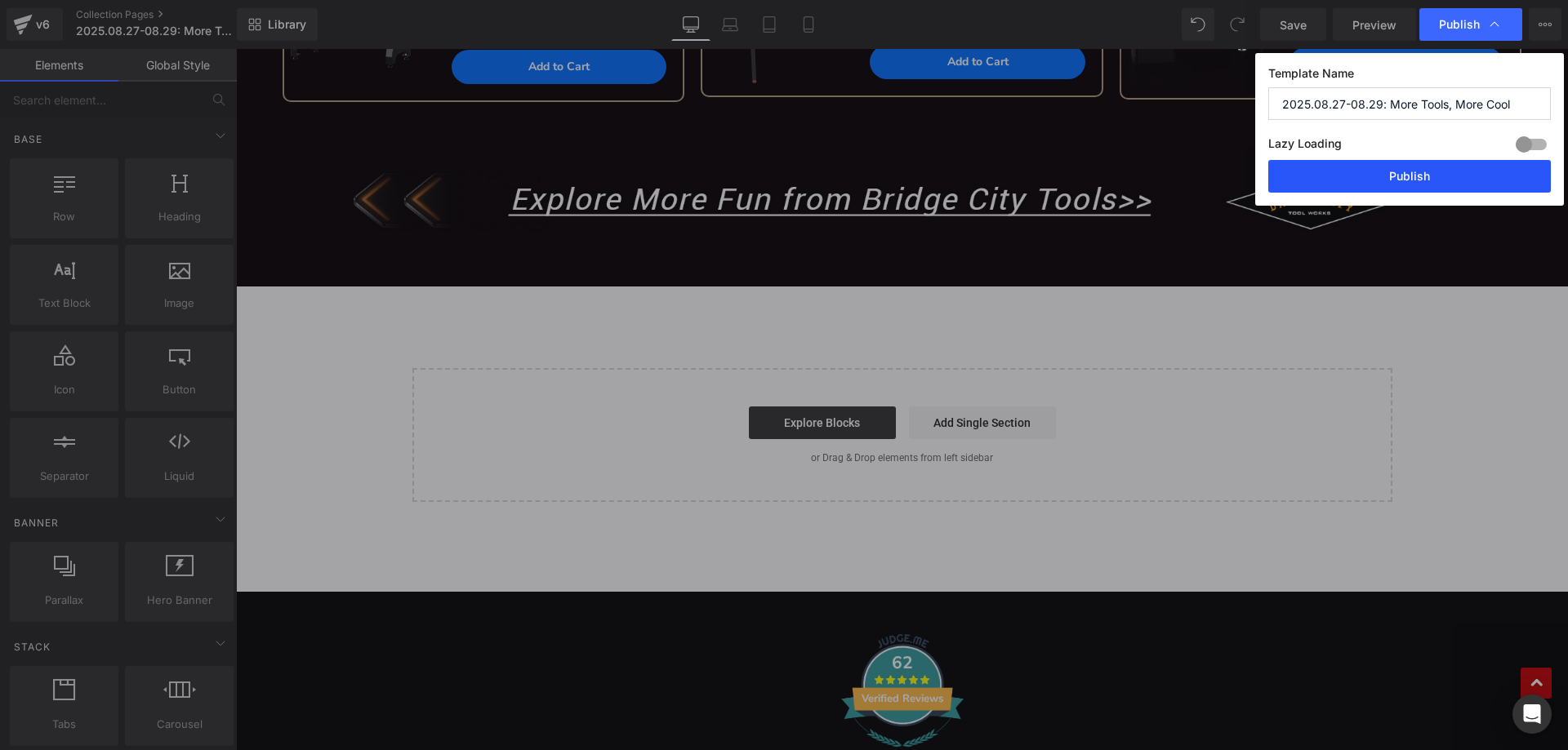
click at [1299, 179] on button "Publish" at bounding box center [1410, 177] width 283 height 32
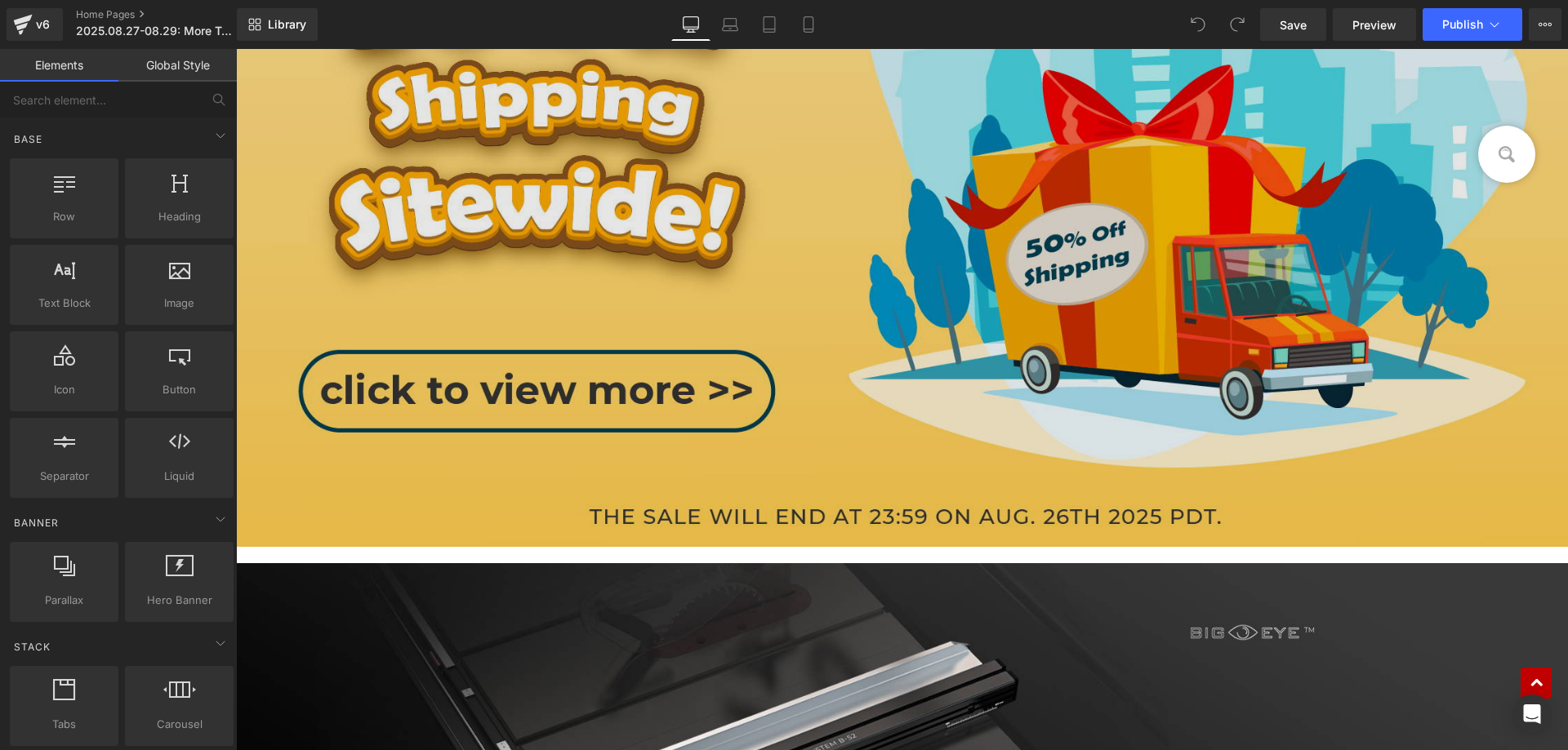
scroll to position [1061, 0]
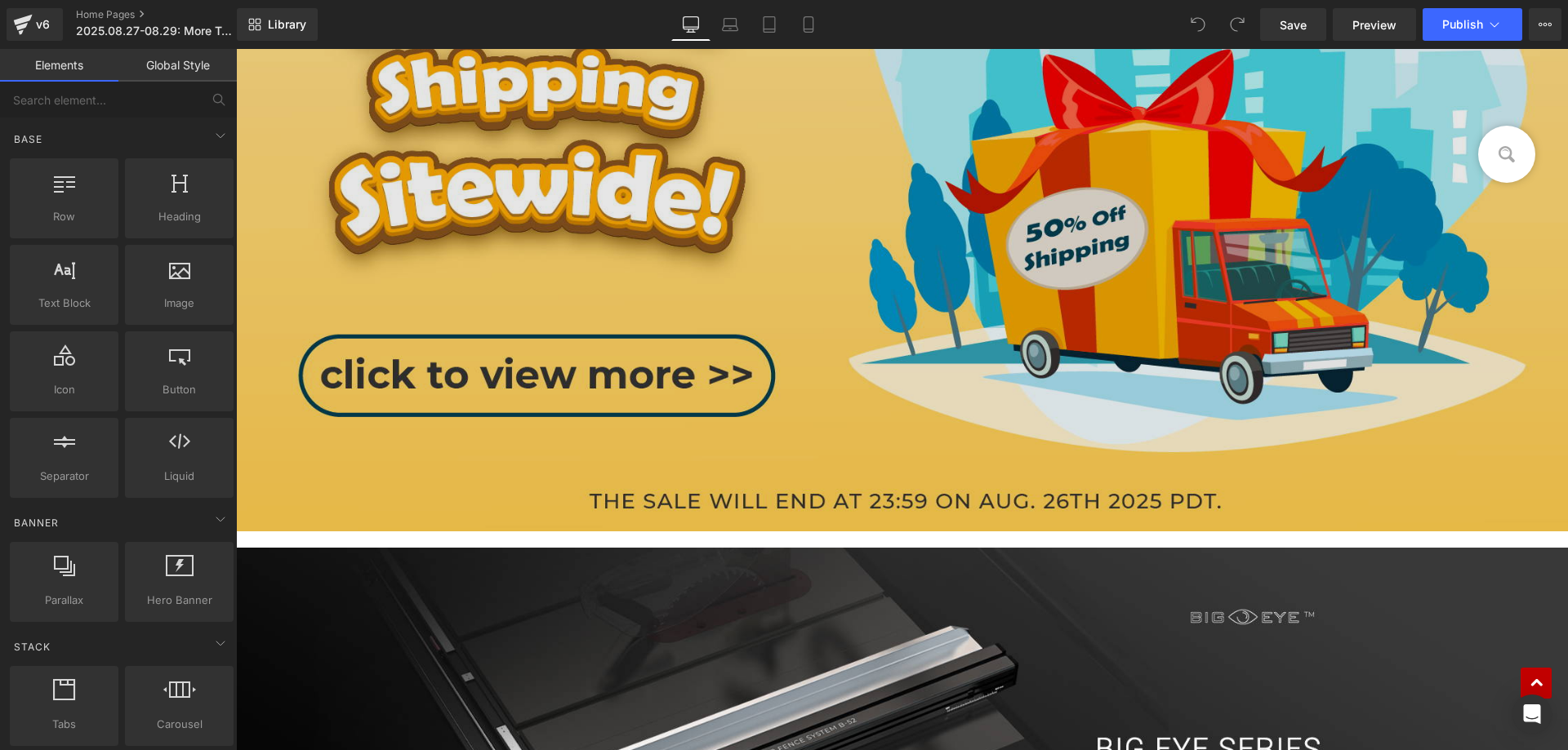
click at [416, 279] on img at bounding box center [902, 141] width 1332 height 780
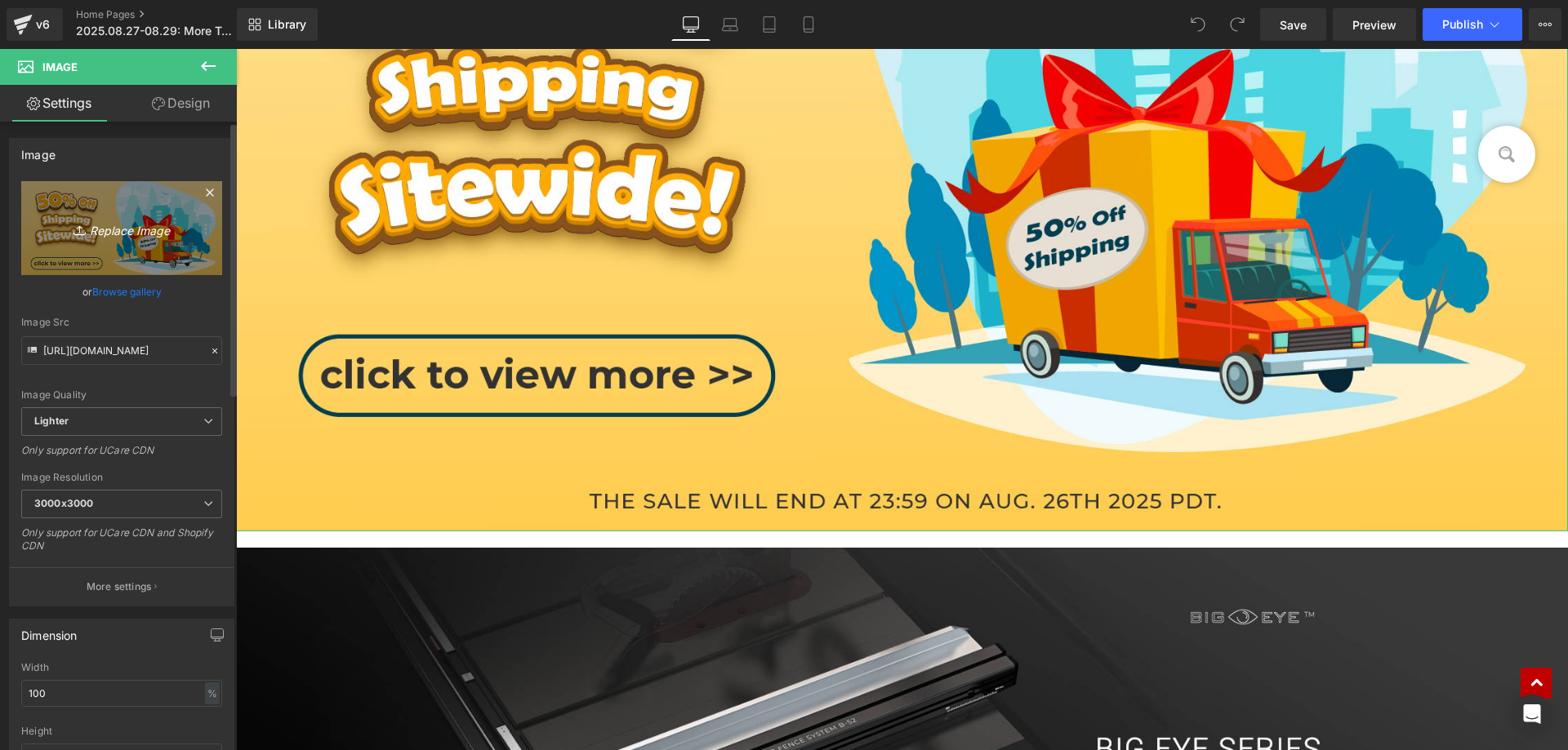
click at [137, 215] on link "Replace Image" at bounding box center [122, 228] width 201 height 94
type input "C:\fakepath\banner(18).jpg"
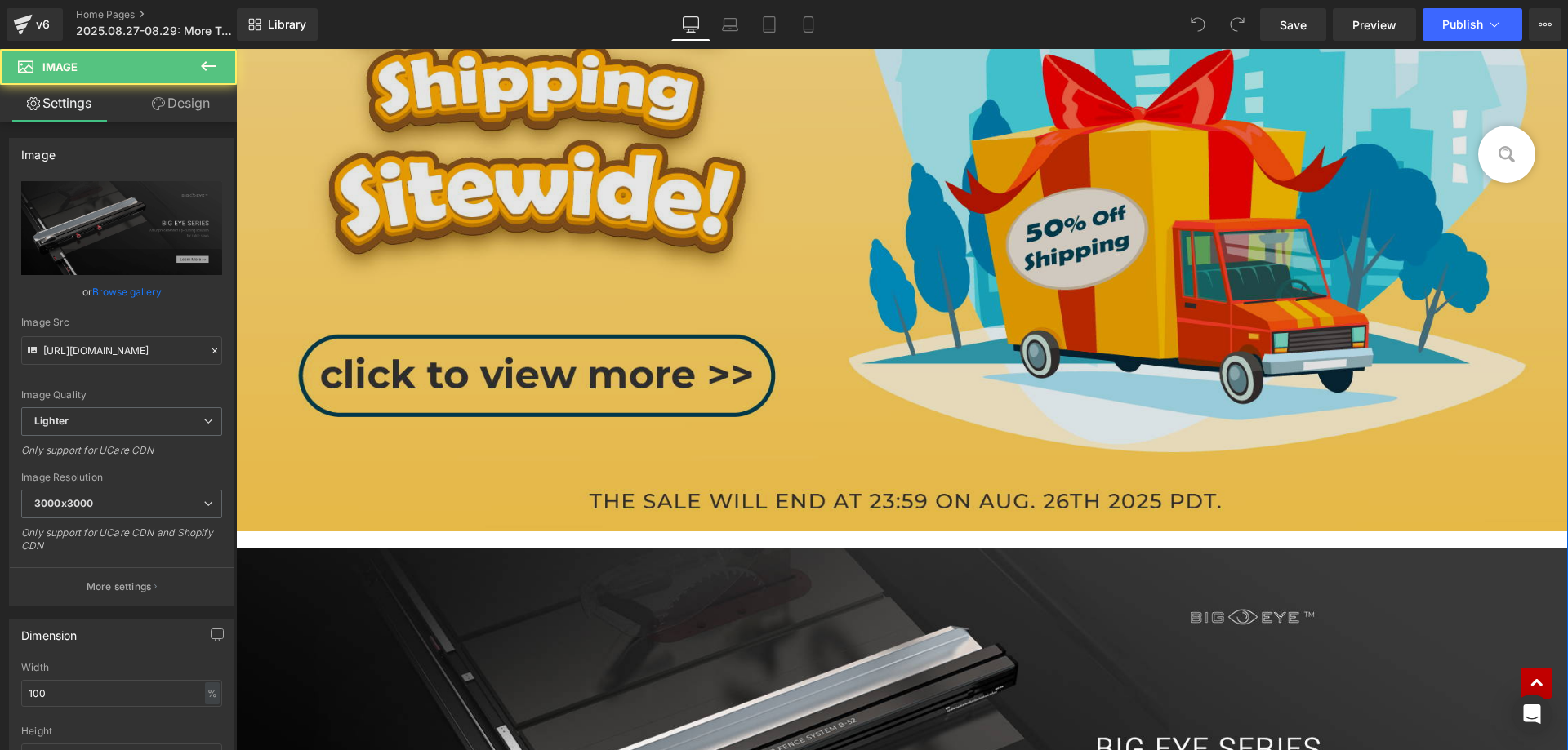
click at [455, 359] on img at bounding box center [902, 141] width 1332 height 780
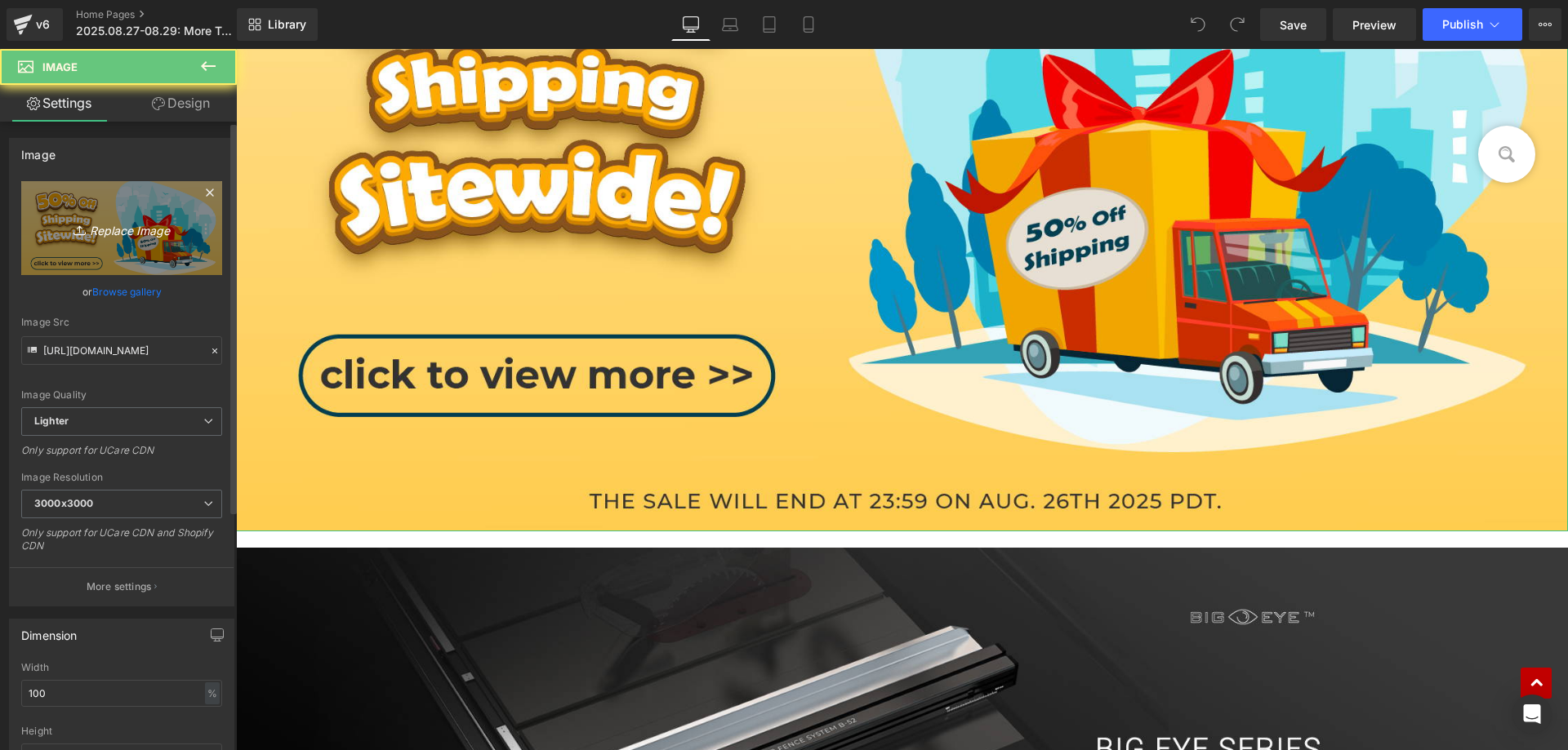
click at [95, 238] on link "Replace Image" at bounding box center [122, 228] width 201 height 94
type input "C:\fakepath\banner(18).jpg"
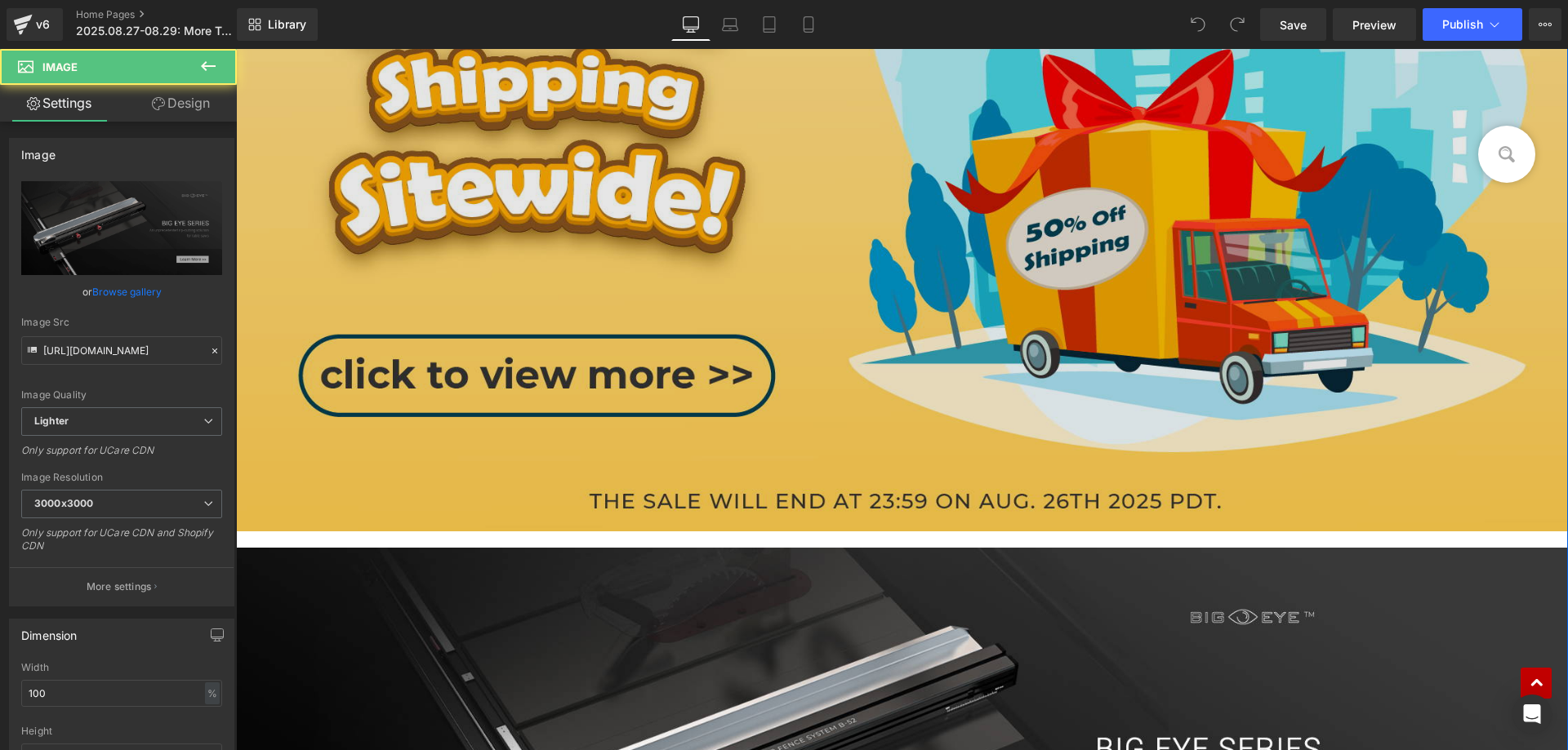
click at [667, 435] on img at bounding box center [902, 141] width 1332 height 780
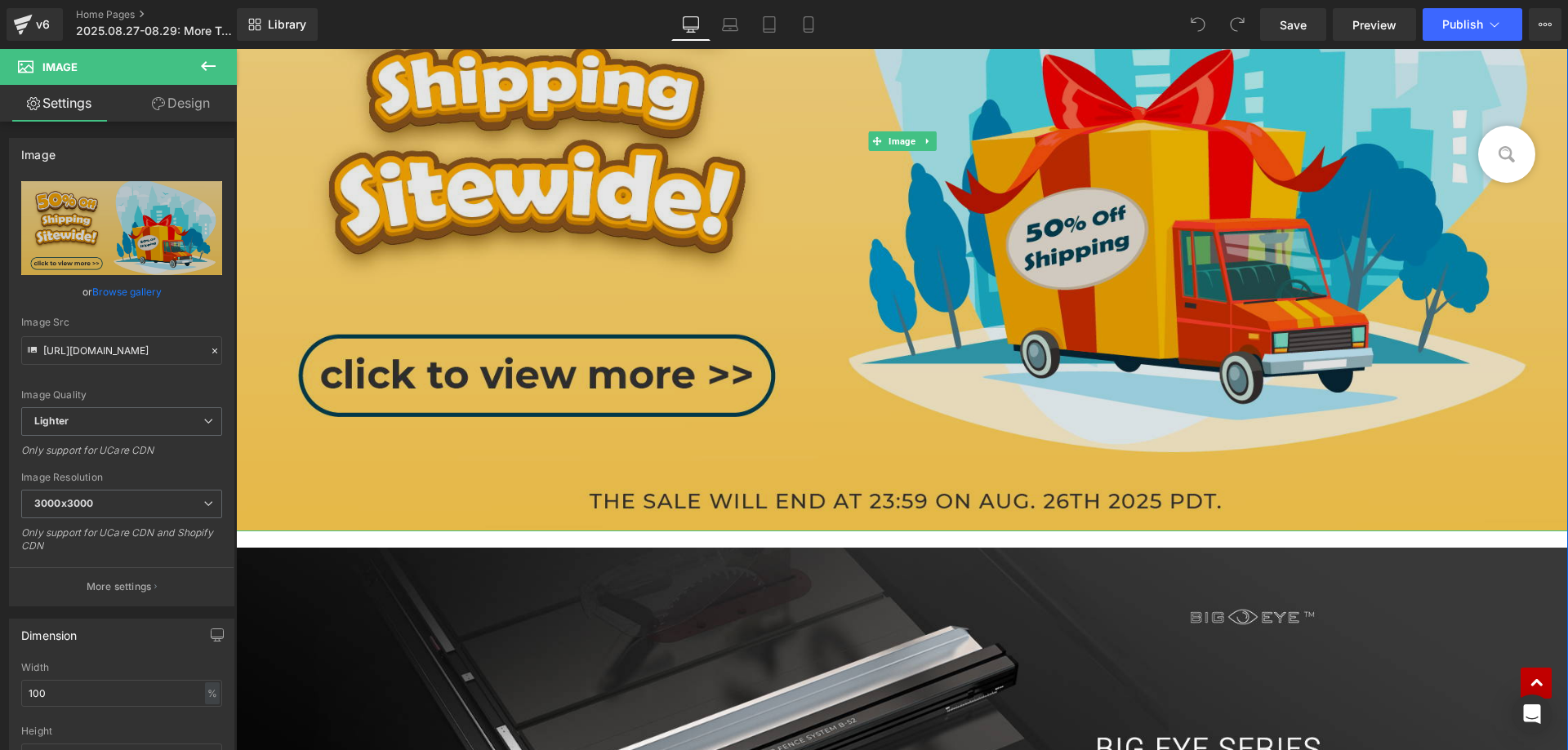
click at [539, 271] on img at bounding box center [902, 141] width 1332 height 780
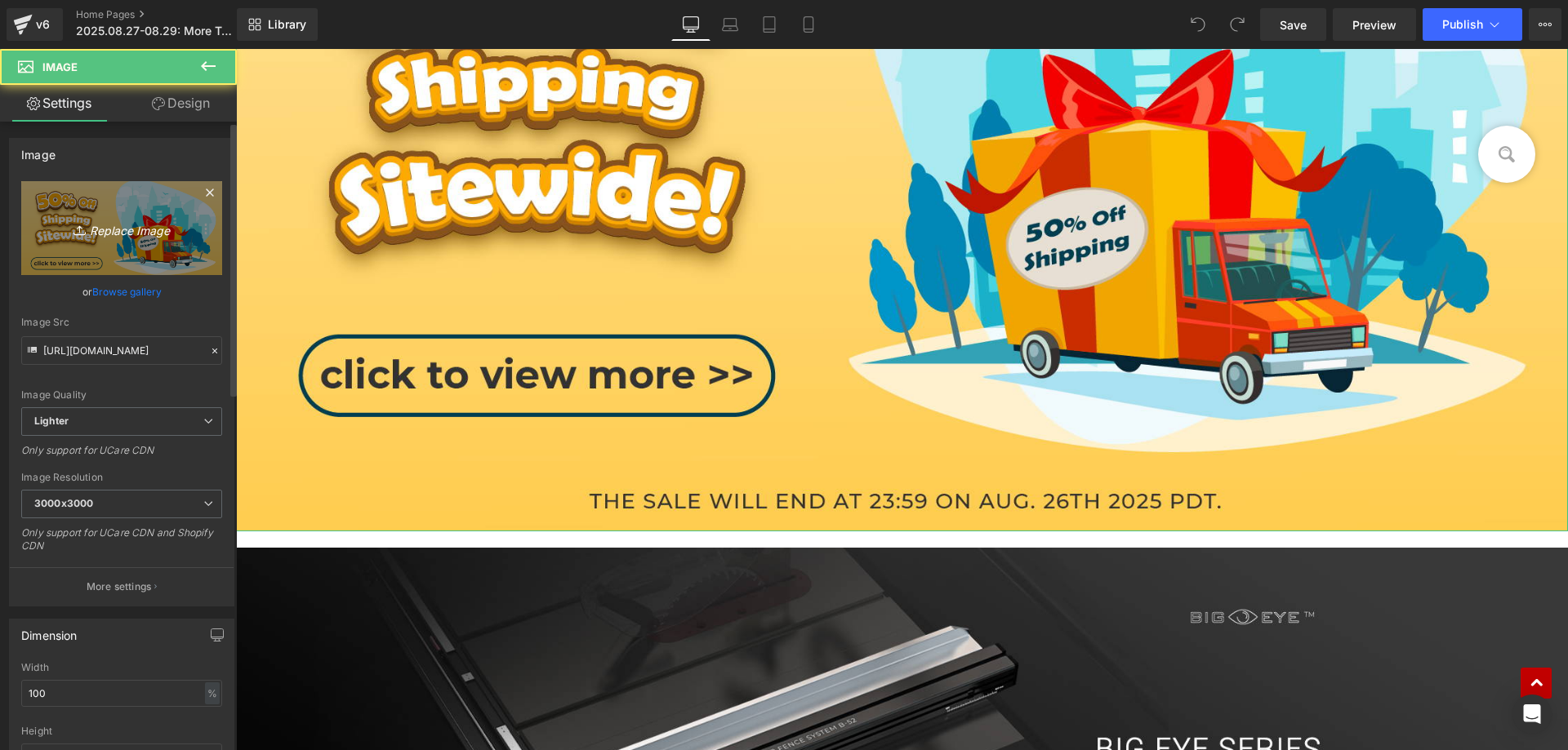
click at [172, 234] on icon "Replace Image" at bounding box center [122, 229] width 131 height 21
type input "C:\fakepath\banner(18).jpg"
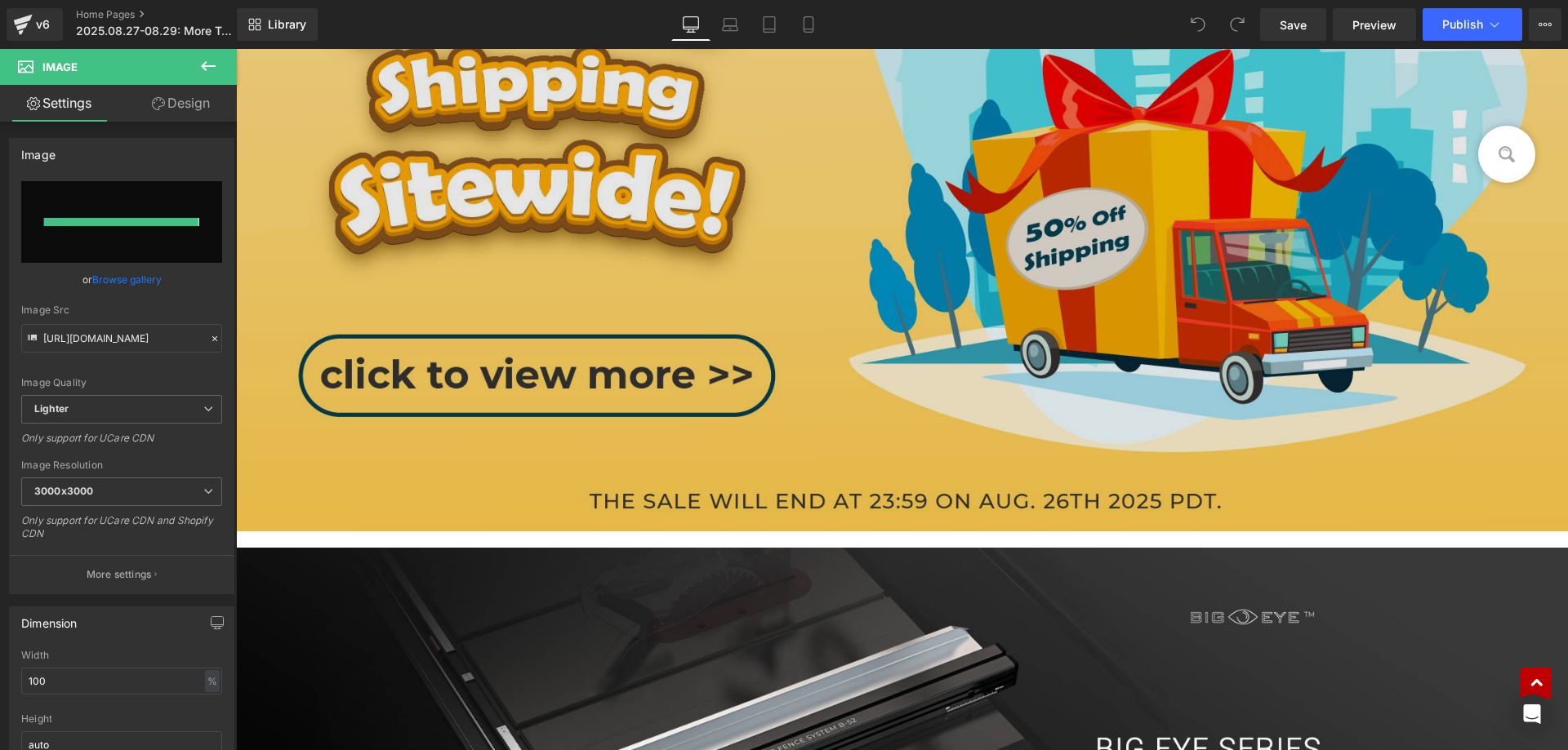
type input "[URL][DOMAIN_NAME]"
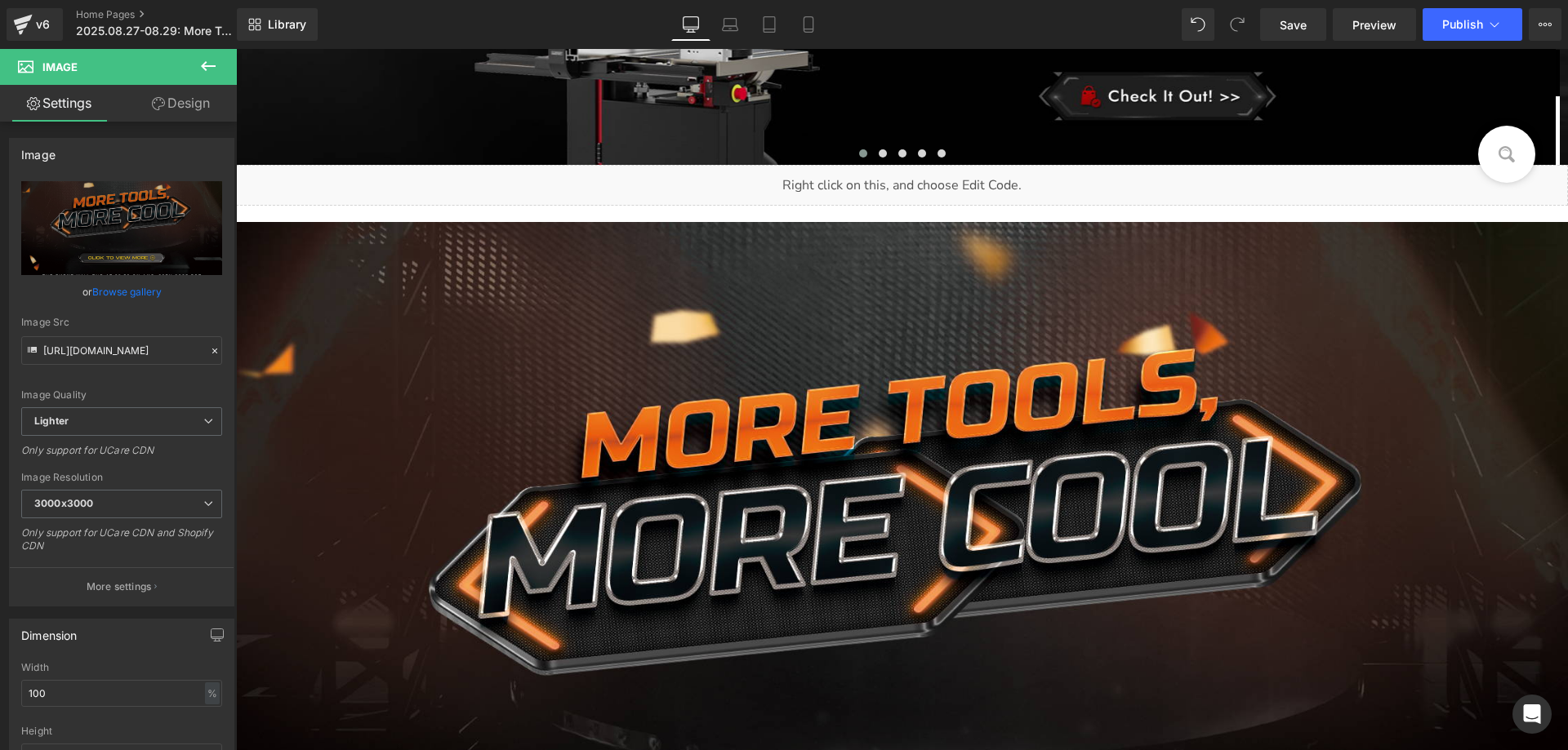
scroll to position [572, 0]
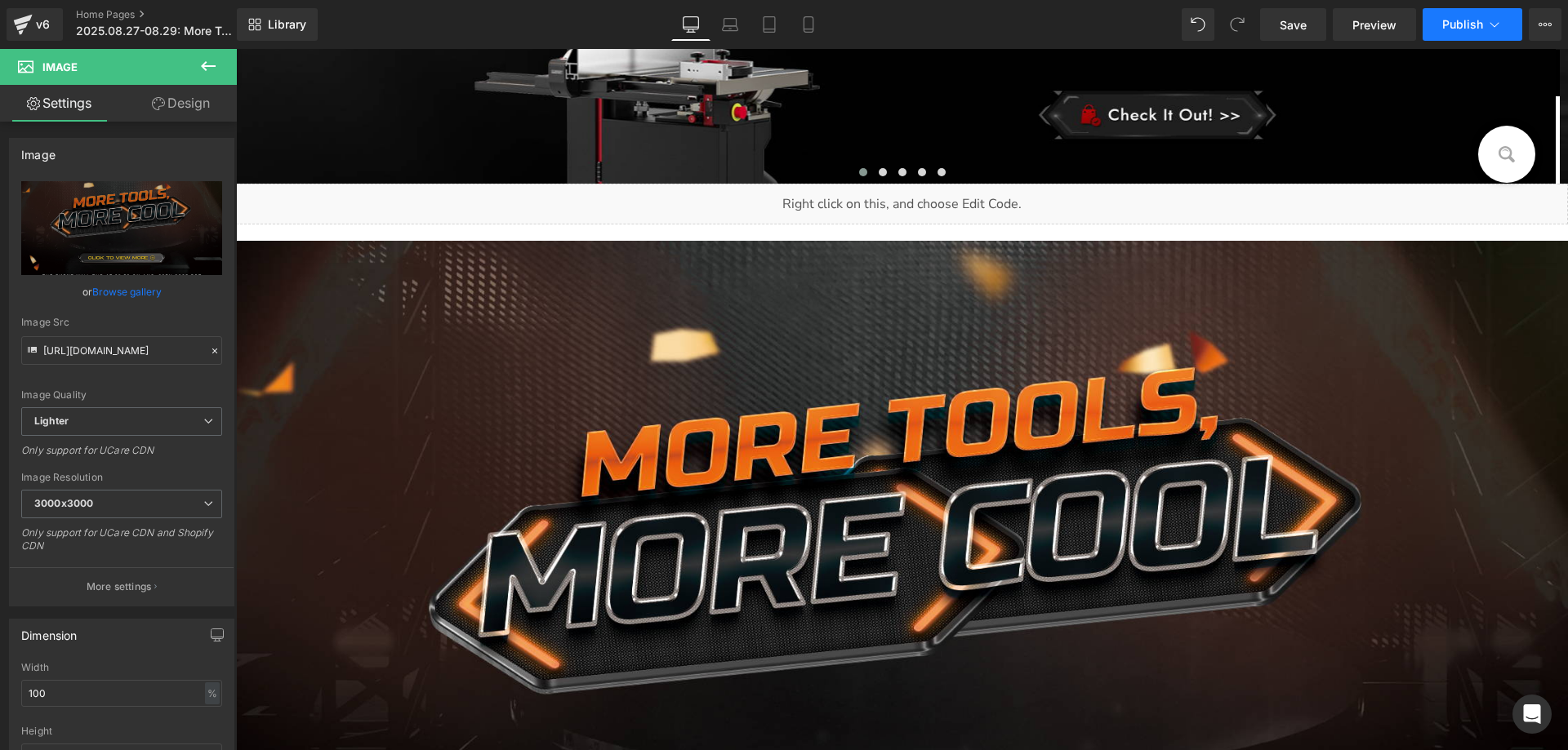
click at [1453, 21] on span "Publish" at bounding box center [1463, 25] width 41 height 13
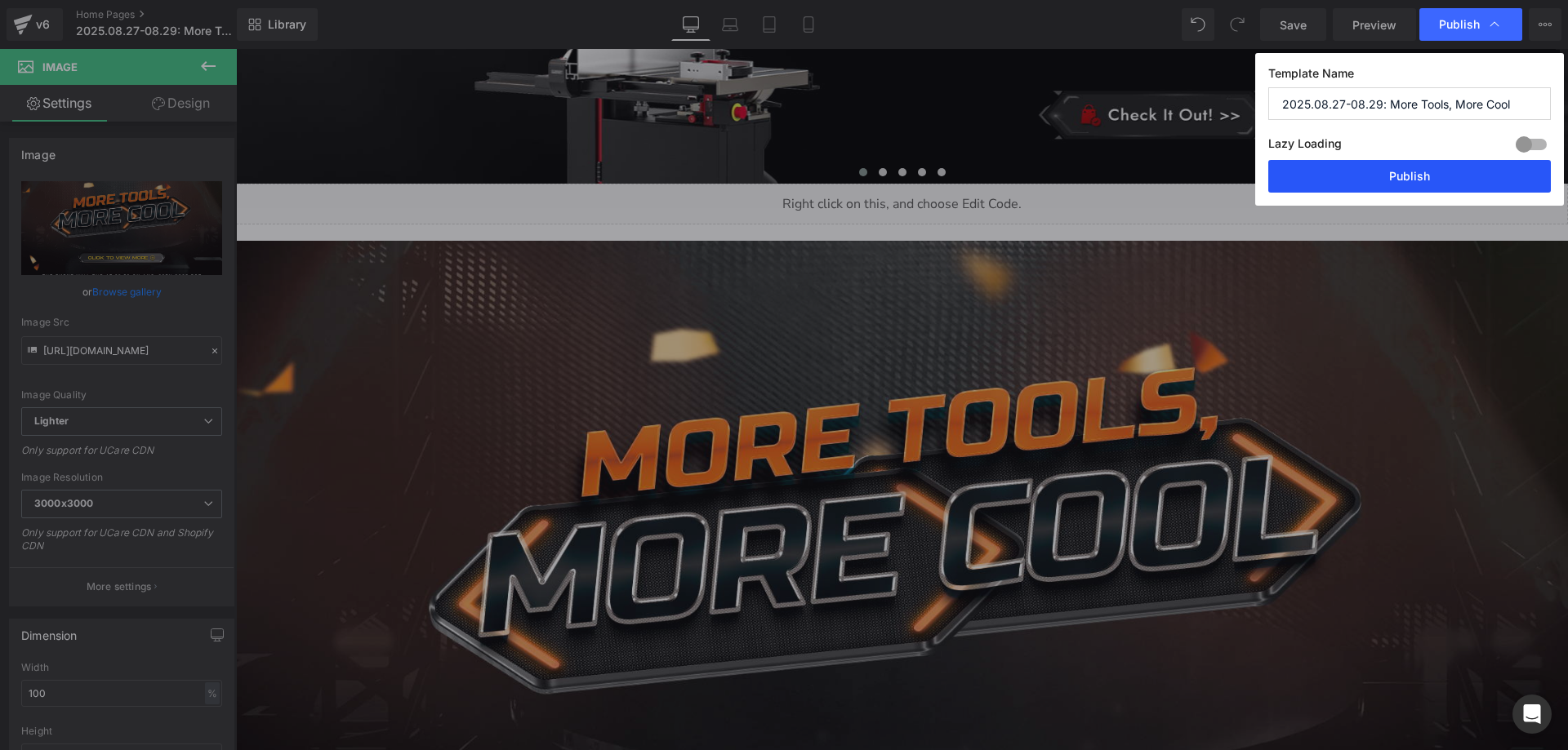
click at [1356, 183] on button "Publish" at bounding box center [1410, 177] width 283 height 32
